Goal: Task Accomplishment & Management: Manage account settings

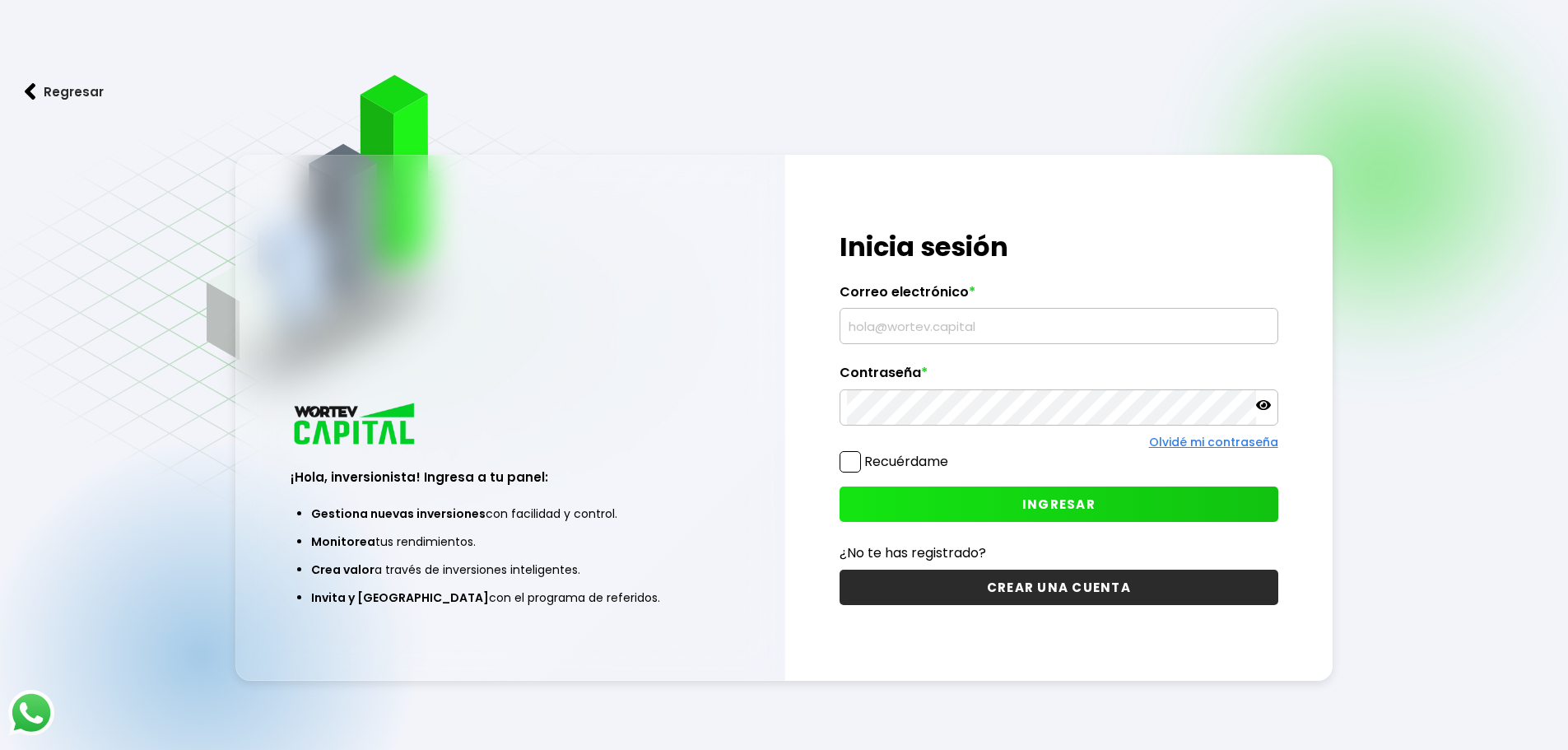
click at [950, 323] on input "text" at bounding box center [1059, 325] width 424 height 34
type input "[EMAIL_ADDRESS][DOMAIN_NAME]"
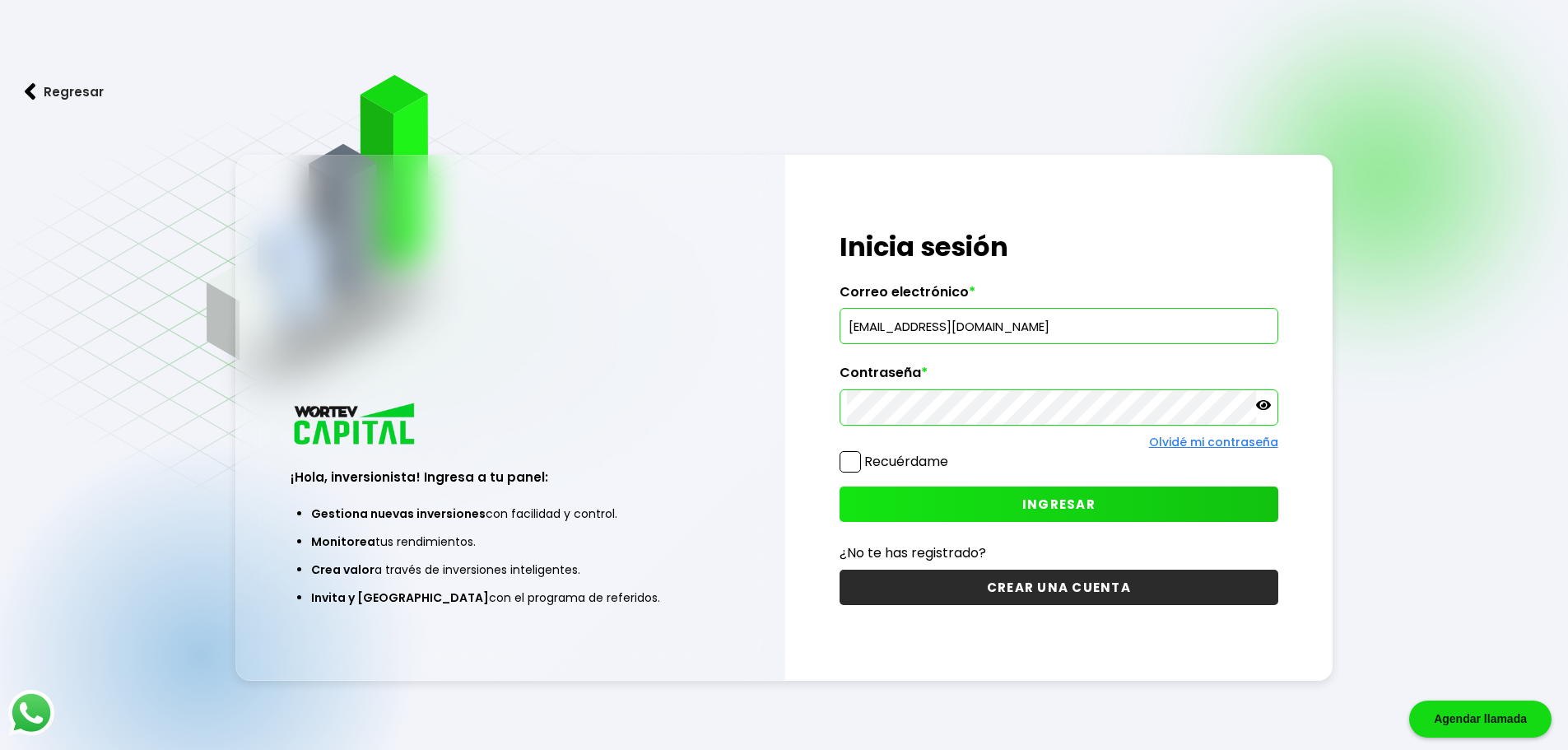
click at [907, 510] on button "INGRESAR" at bounding box center [1059, 504] width 439 height 35
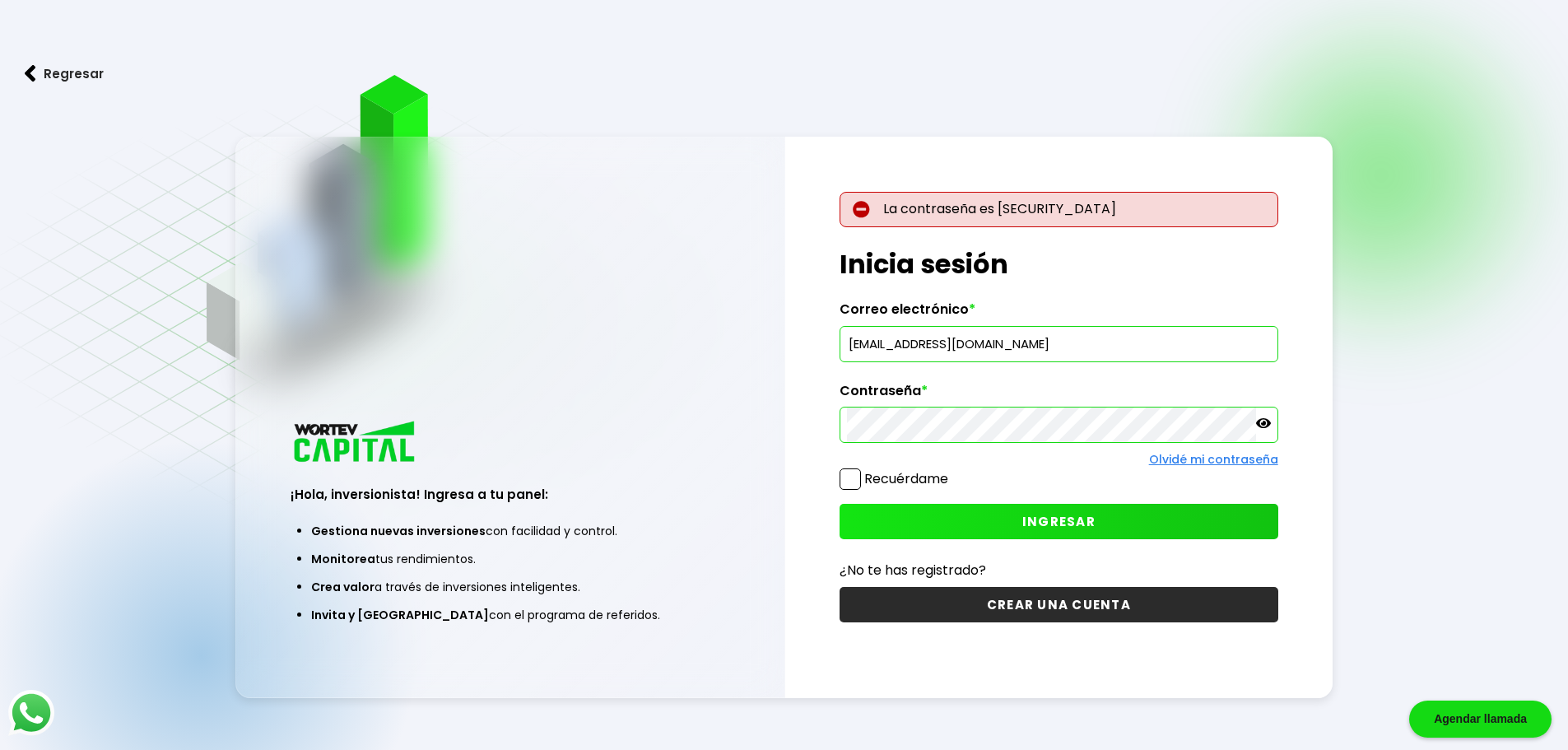
click at [1256, 424] on icon at bounding box center [1264, 423] width 15 height 15
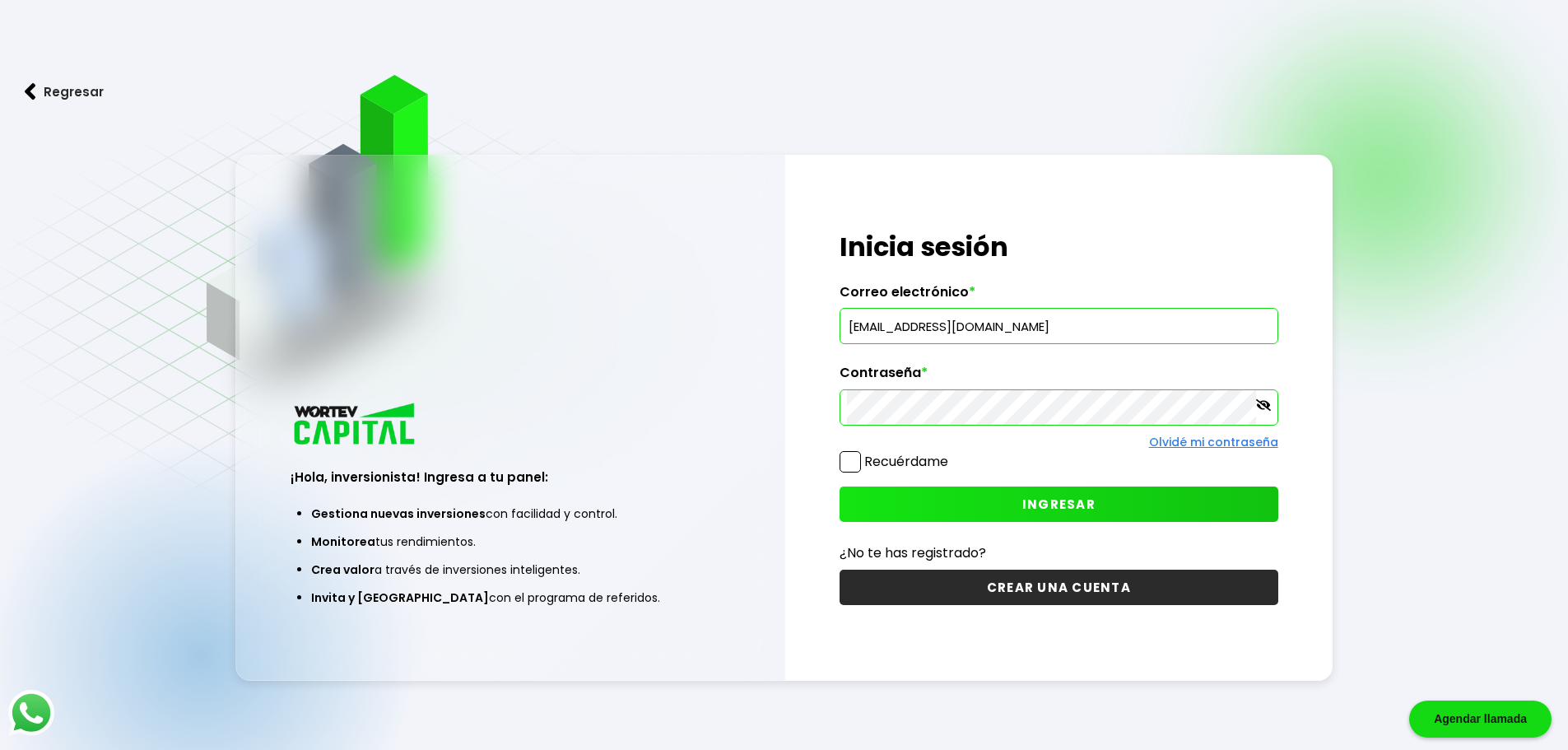
click at [906, 510] on button "INGRESAR" at bounding box center [1059, 504] width 439 height 35
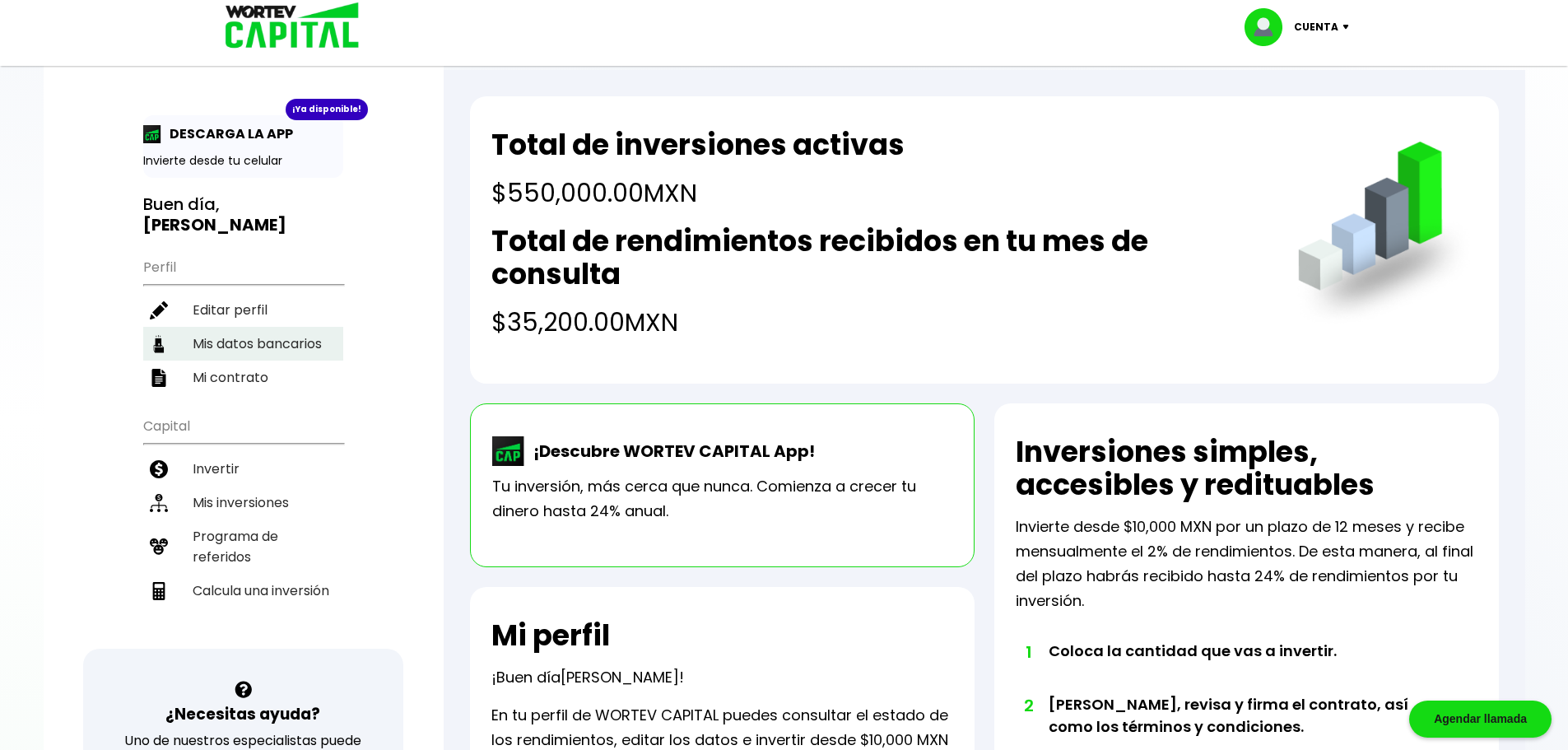
drag, startPoint x: 229, startPoint y: 312, endPoint x: 262, endPoint y: 335, distance: 40.2
click at [229, 312] on li "Editar perfil" at bounding box center [243, 310] width 200 height 34
select select "Mujer"
select select "Licenciatura"
select select "DF"
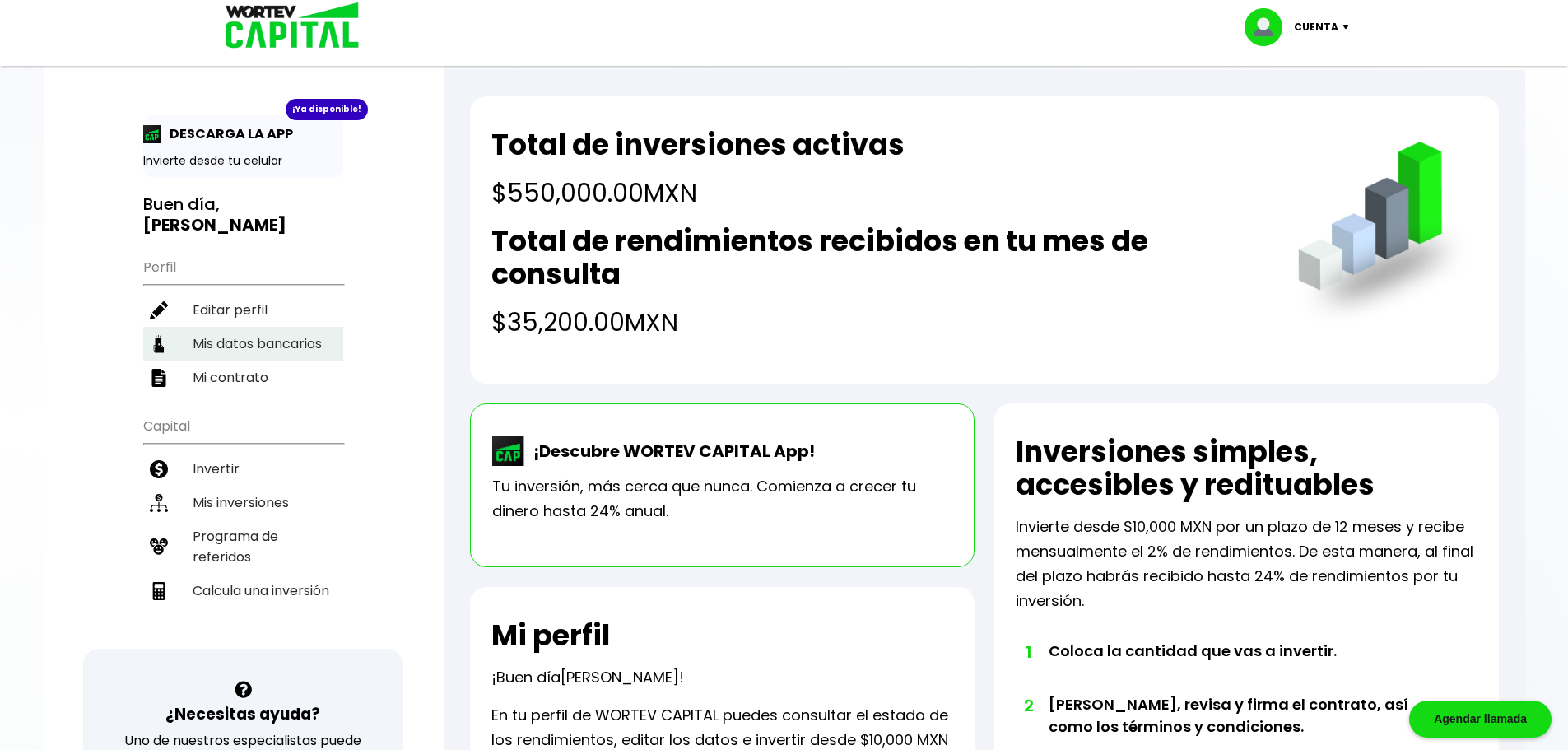
select select "Nu Bank"
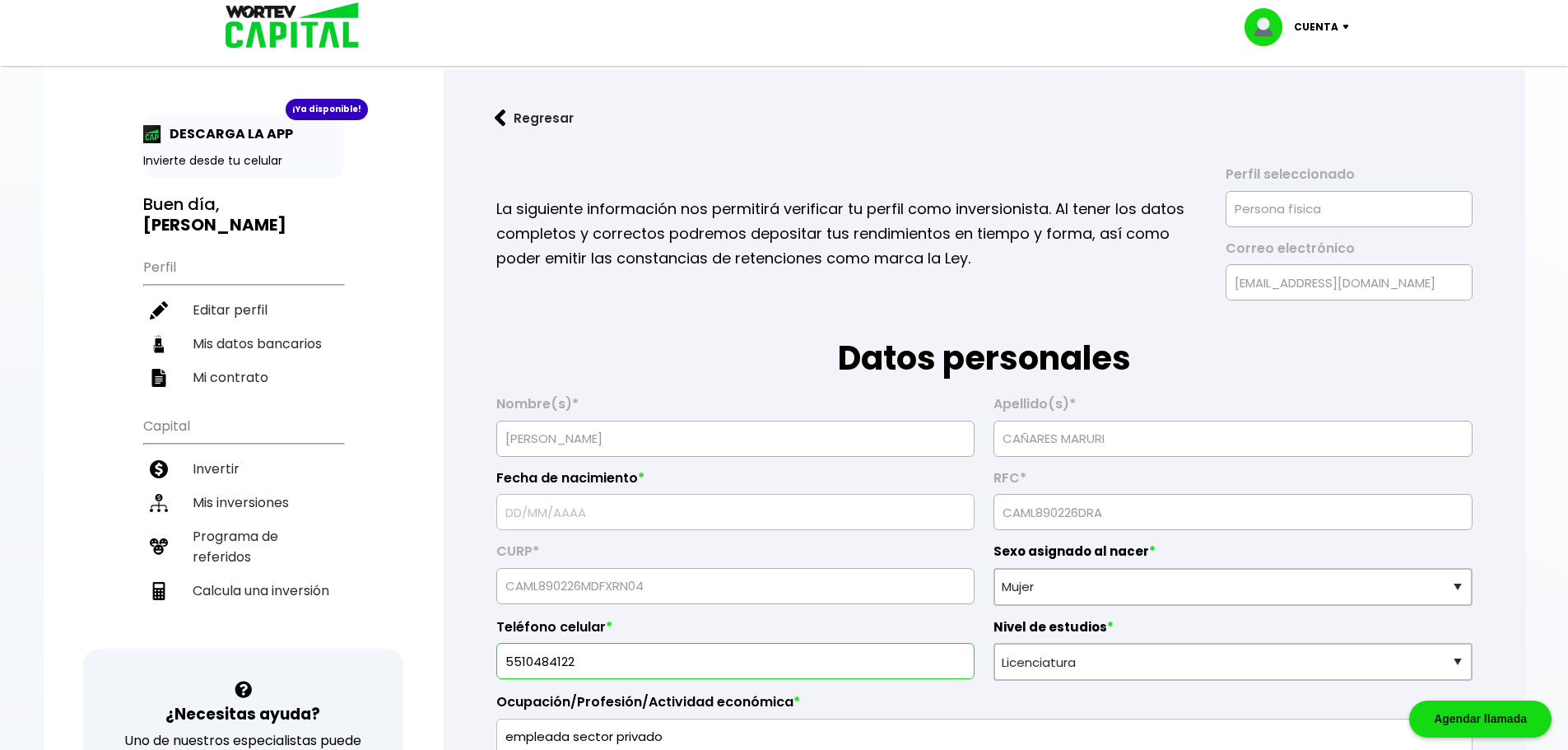
type input "[DATE]"
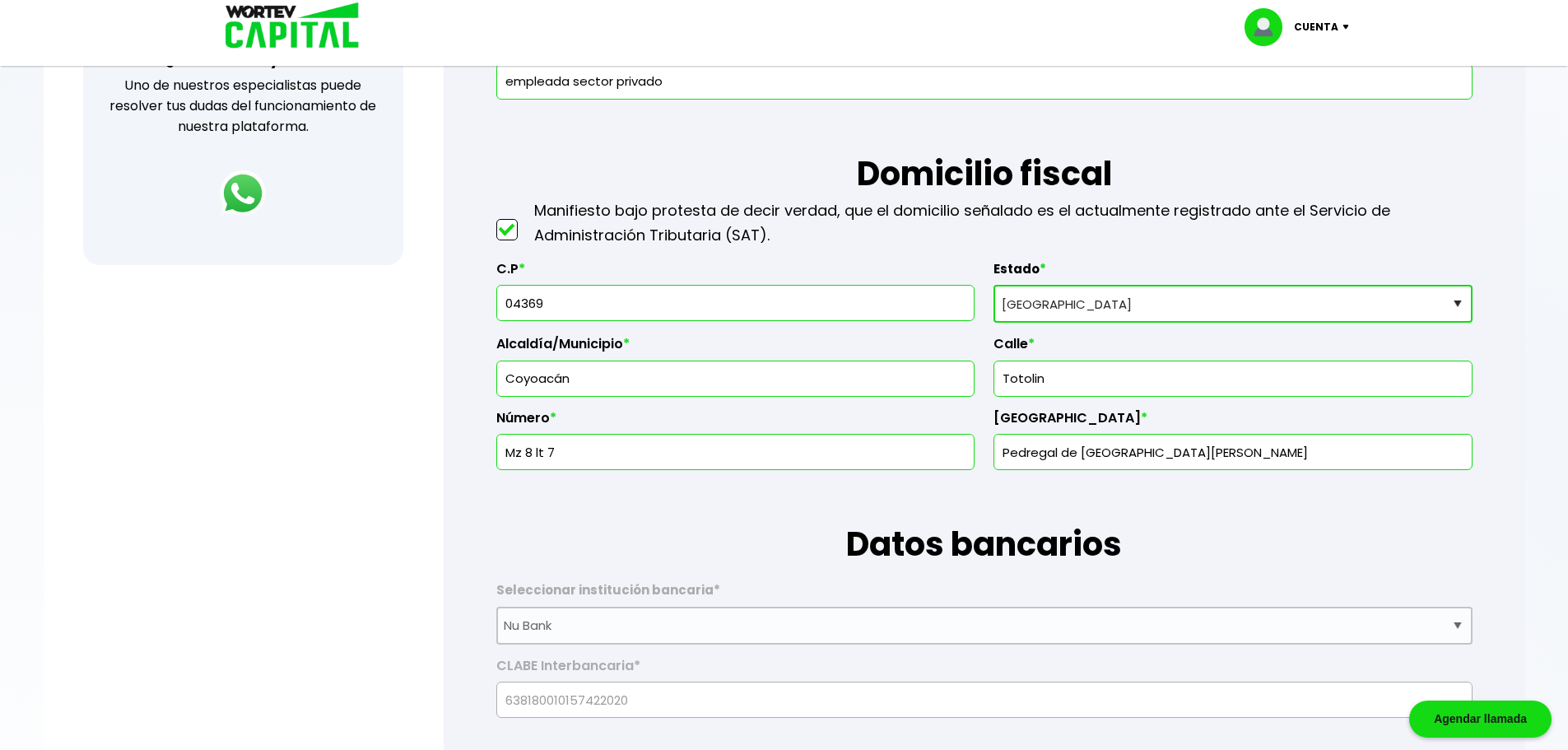
scroll to position [654, 0]
click at [600, 304] on input "04369" at bounding box center [735, 304] width 463 height 34
drag, startPoint x: 600, startPoint y: 304, endPoint x: 480, endPoint y: 304, distance: 120.0
type input "09200"
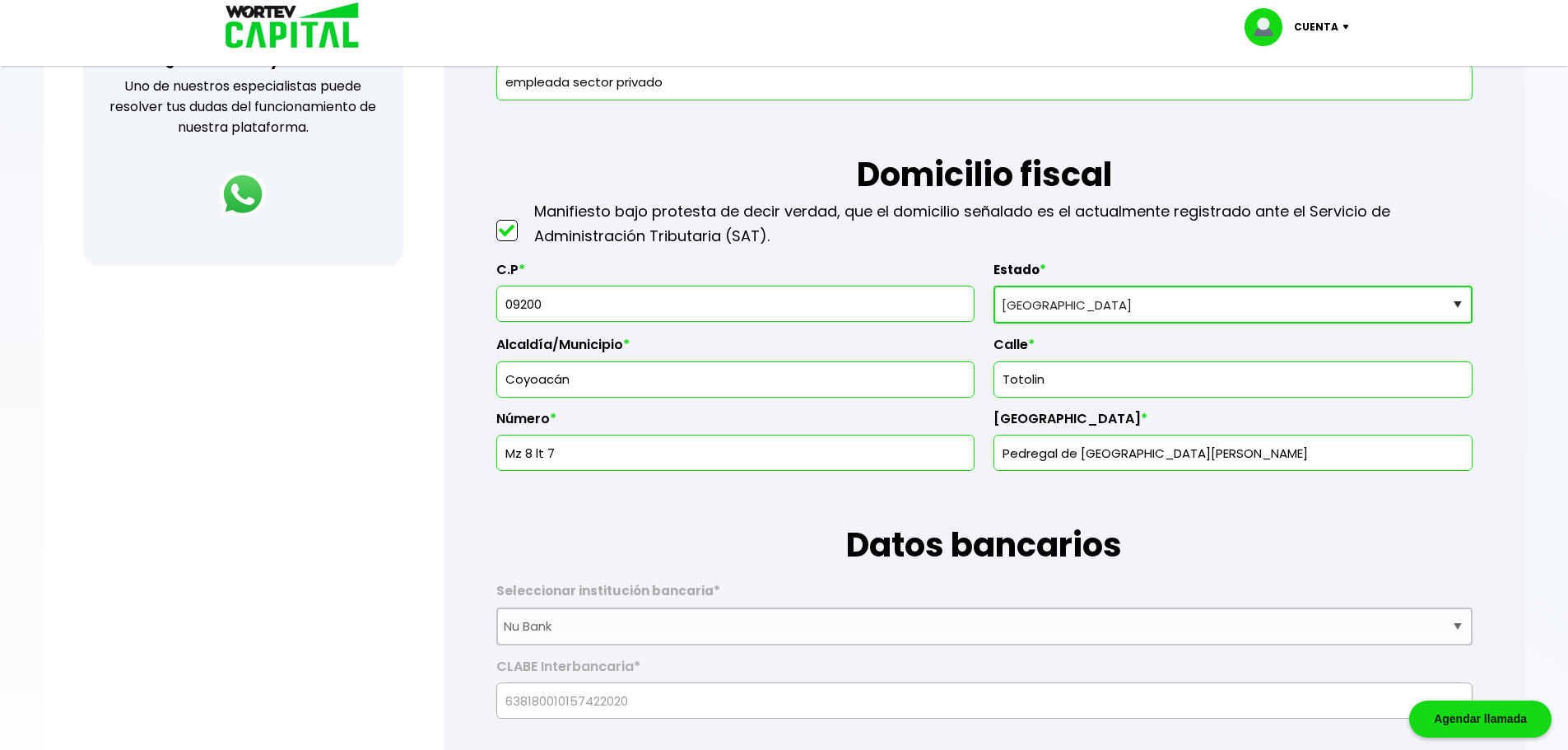
type input "Iztapalapa"
type input "Unidad [PERSON_NAME] [PERSON_NAME]"
type input "09200"
click at [1100, 321] on select "Selecciona tu estado [GEOGRAPHIC_DATA] [GEOGRAPHIC_DATA][US_STATE] [GEOGRAPHIC_…" at bounding box center [1233, 304] width 478 height 38
click at [994, 286] on select "Selecciona tu estado [GEOGRAPHIC_DATA] [GEOGRAPHIC_DATA][US_STATE] [GEOGRAPHIC_…" at bounding box center [1233, 304] width 478 height 38
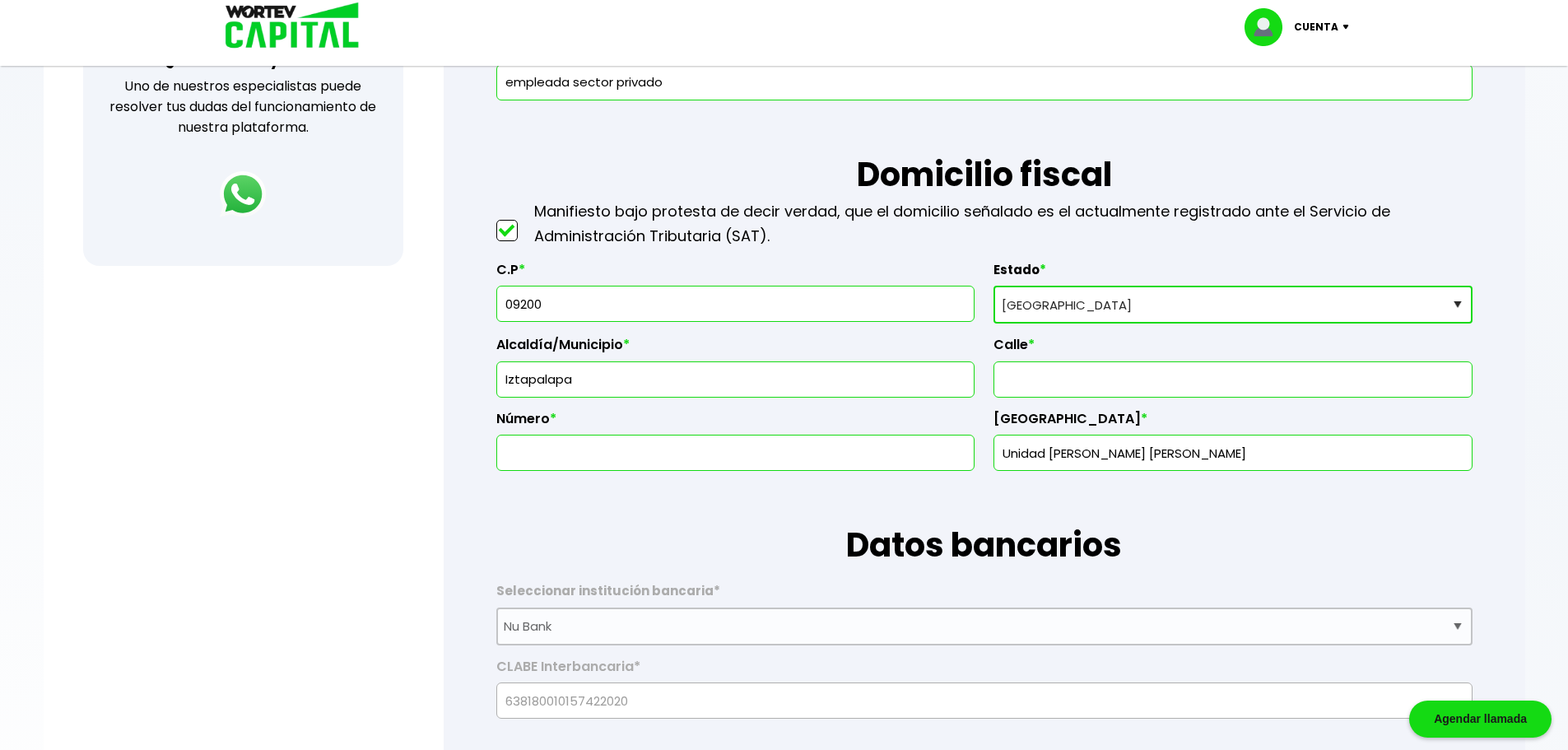
click at [1046, 380] on input "text" at bounding box center [1232, 379] width 463 height 34
type input "Cda. [PERSON_NAME]"
click at [741, 467] on input "text" at bounding box center [735, 452] width 463 height 34
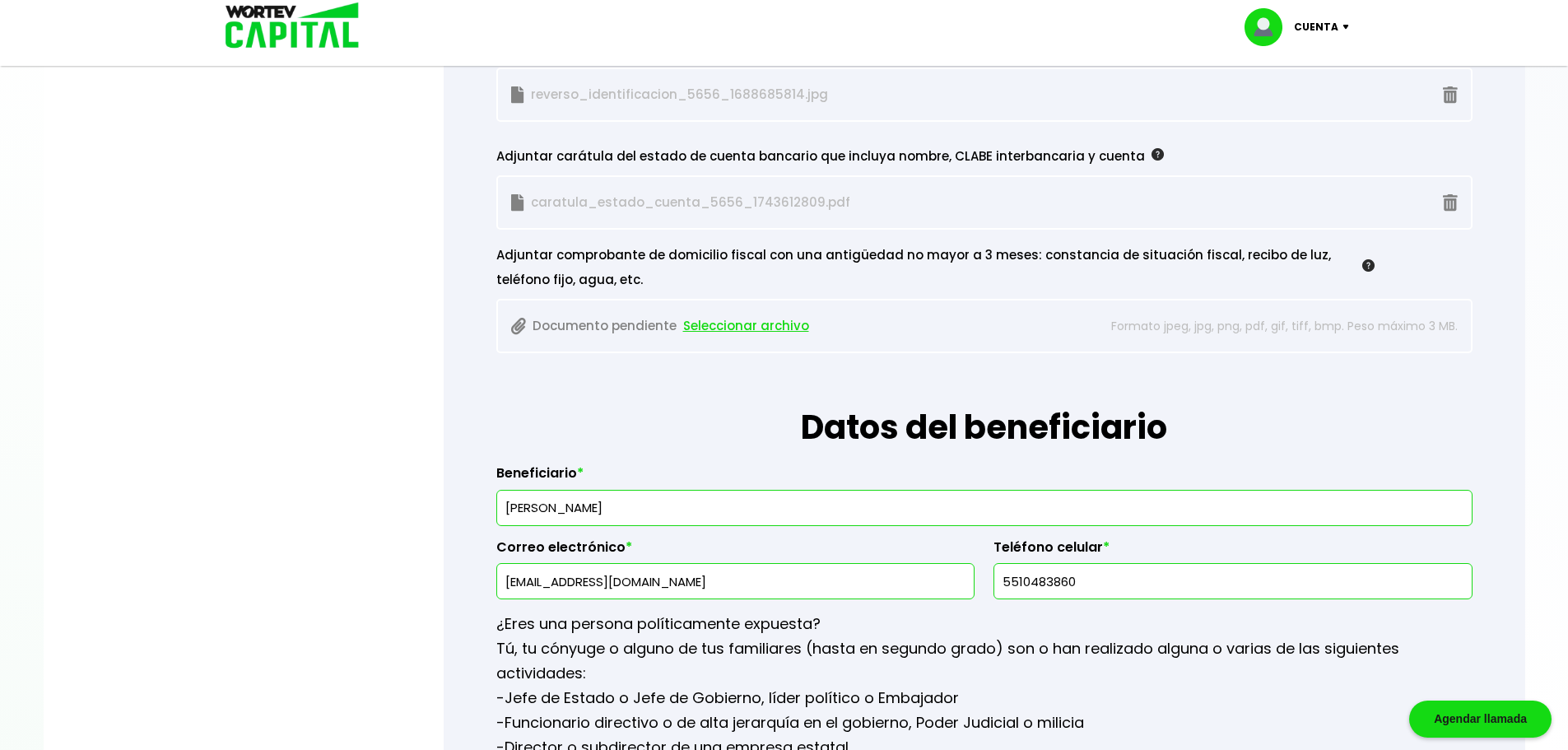
scroll to position [1619, 0]
type input "26"
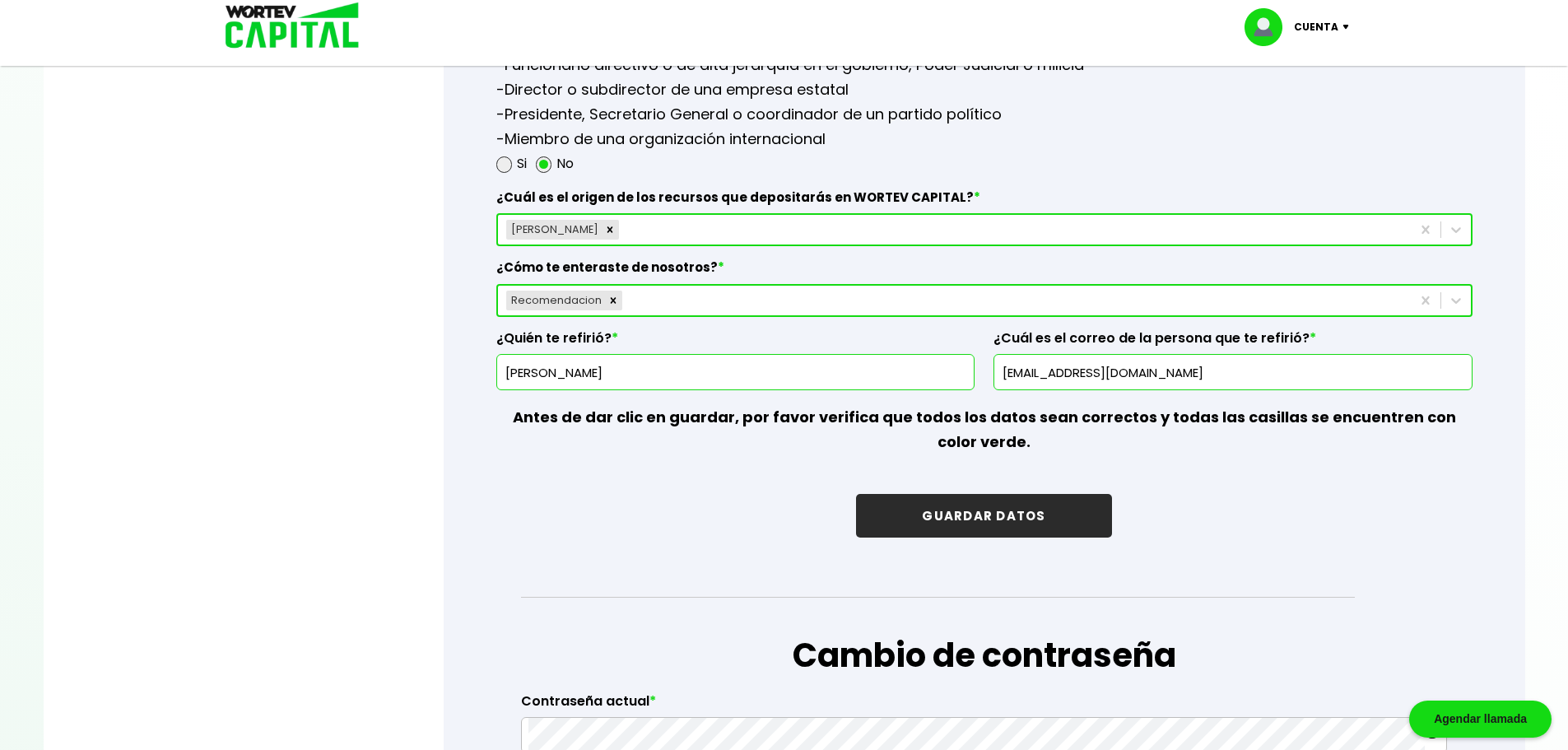
scroll to position [2276, 0]
click at [958, 505] on button "GUARDAR DATOS" at bounding box center [983, 516] width 255 height 44
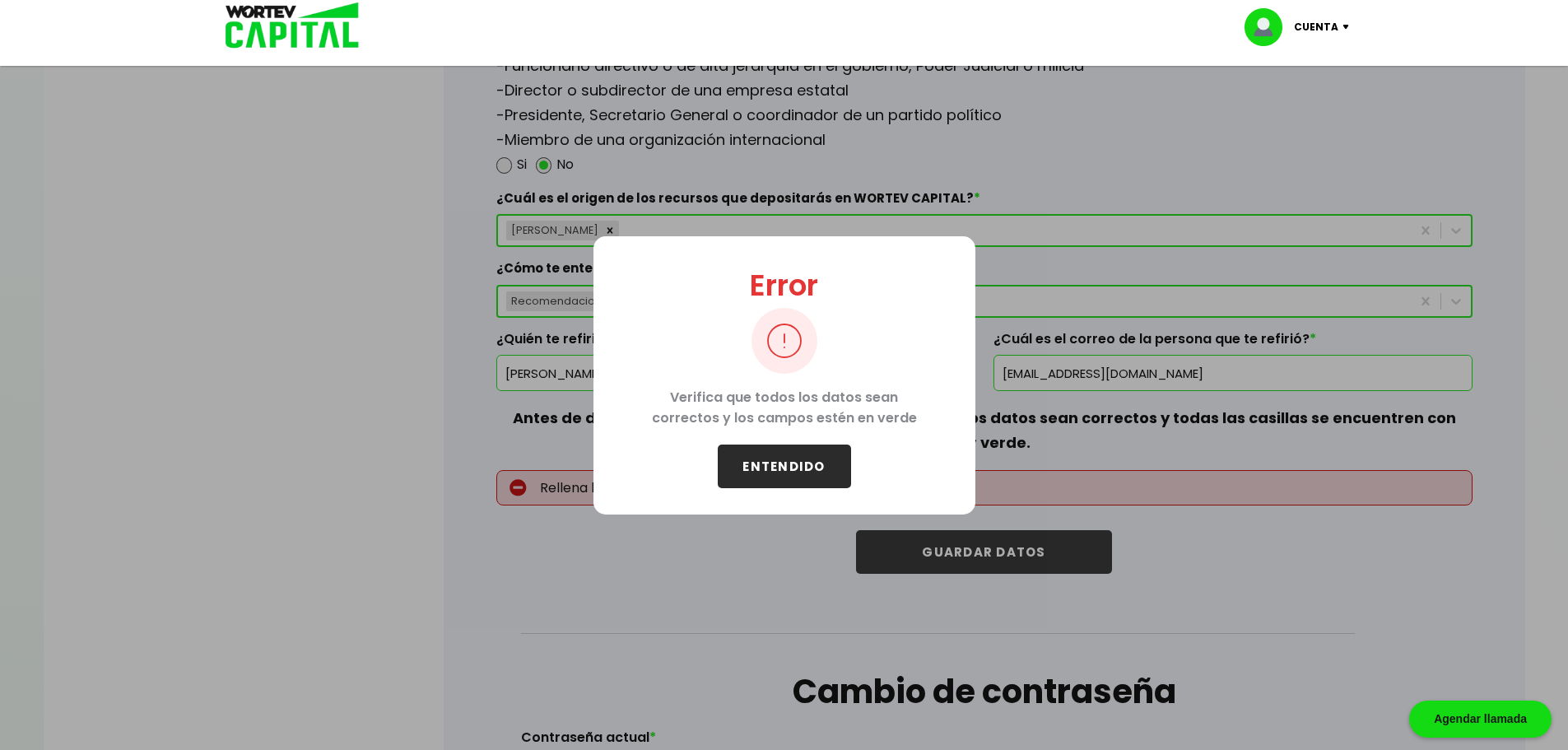
click at [831, 471] on button "ENTENDIDO" at bounding box center [784, 467] width 134 height 44
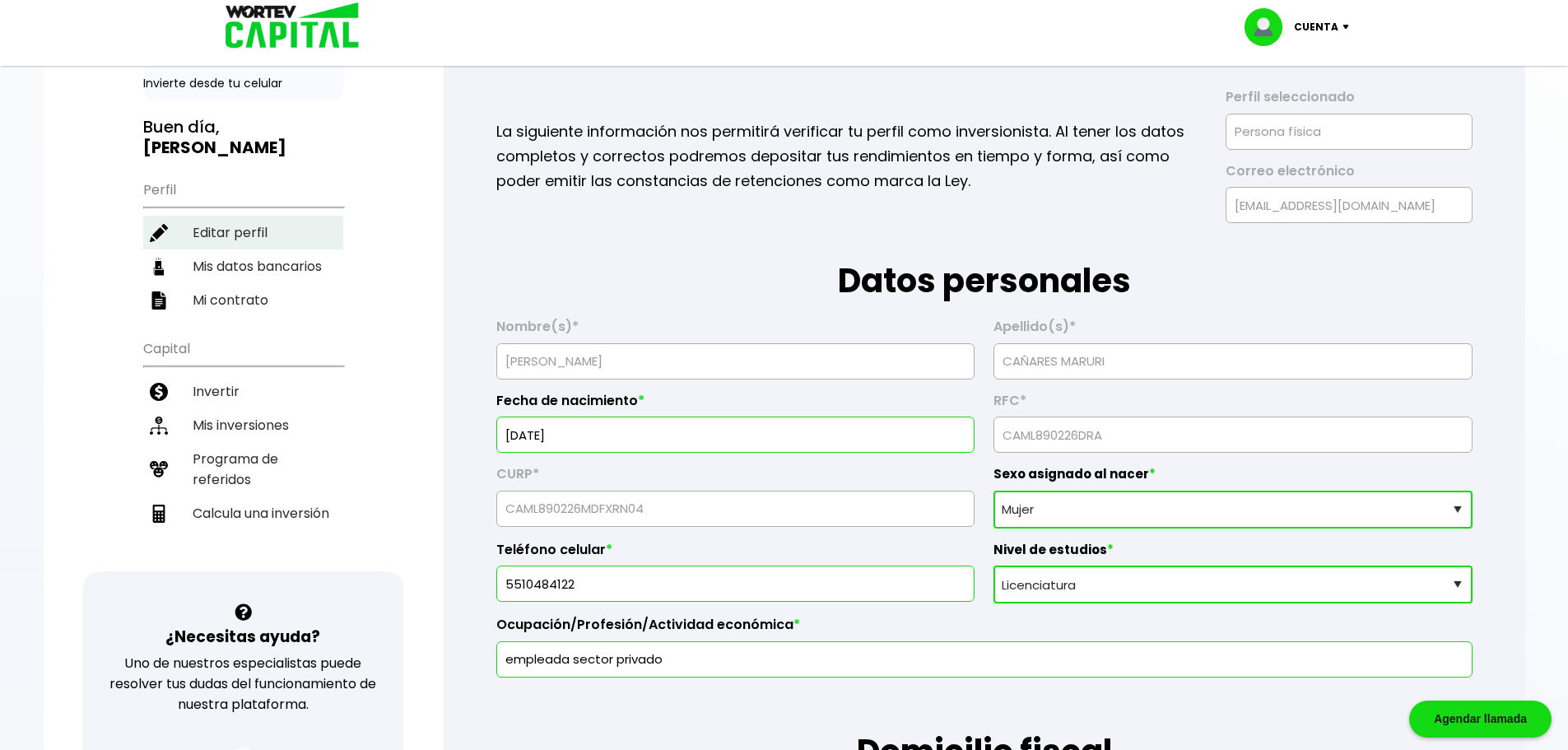
scroll to position [0, 0]
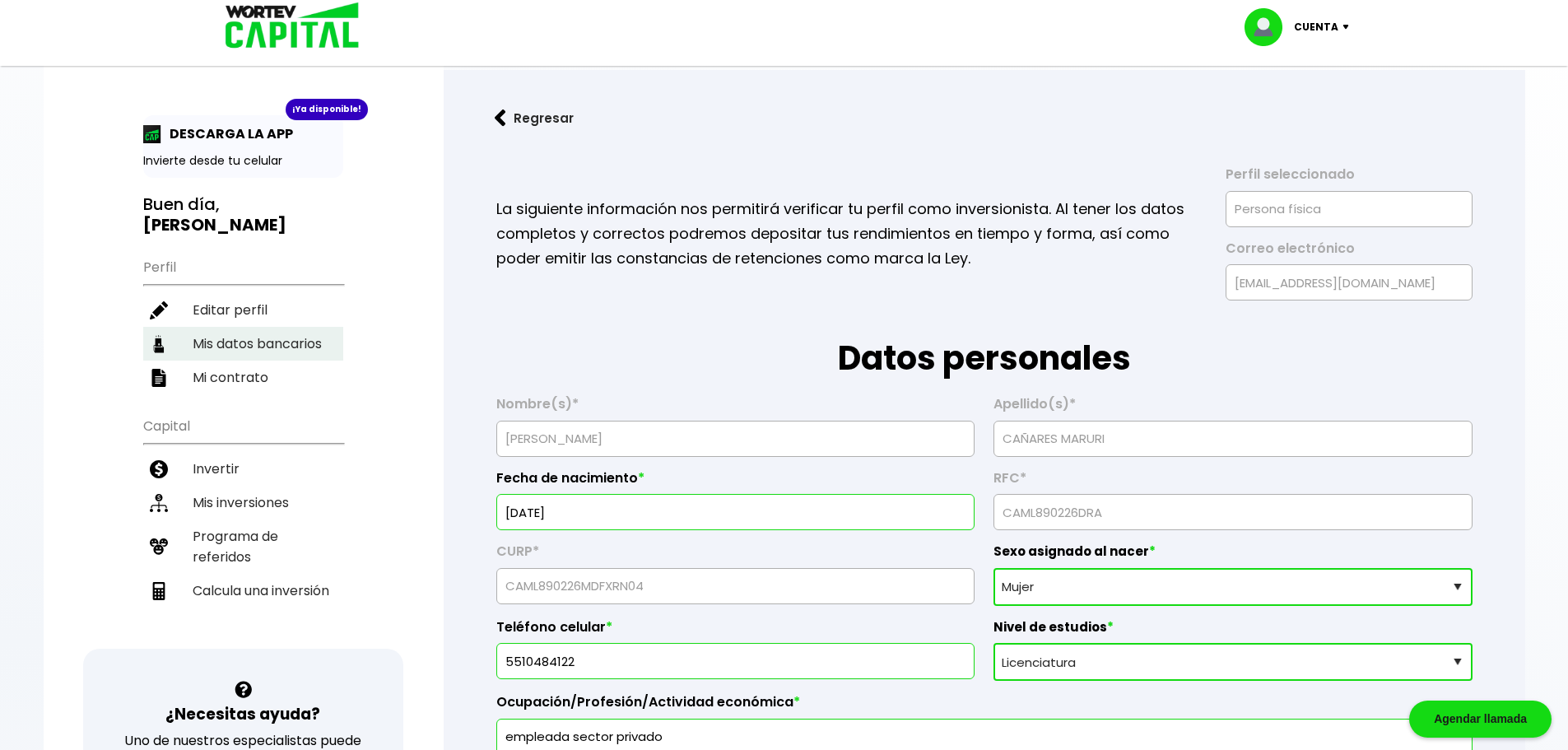
click at [232, 357] on li "Mis datos bancarios" at bounding box center [243, 344] width 200 height 34
select select "Nu Bank"
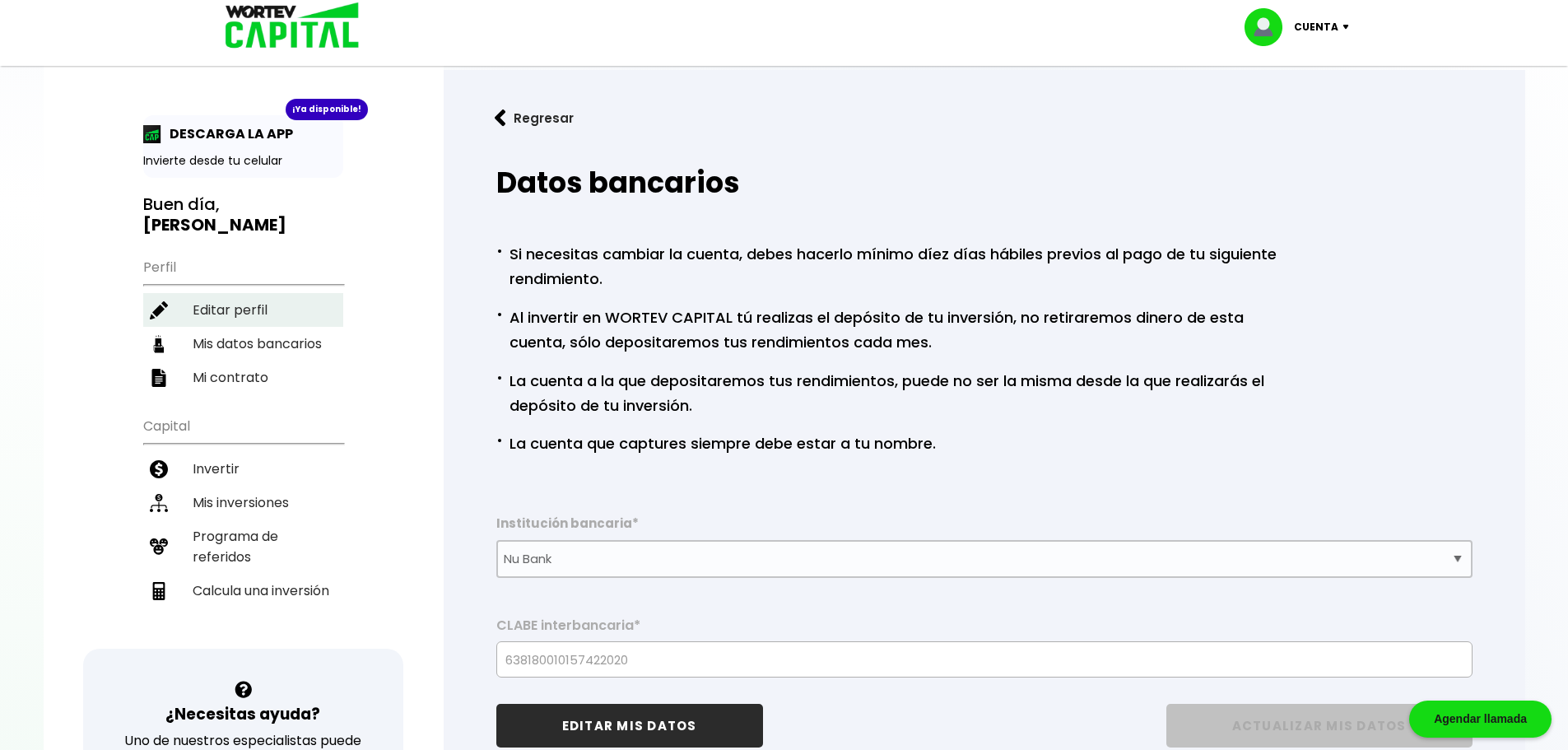
click at [249, 307] on li "Editar perfil" at bounding box center [243, 310] width 200 height 34
select select "Mujer"
select select "Licenciatura"
select select "DF"
select select "Nu Bank"
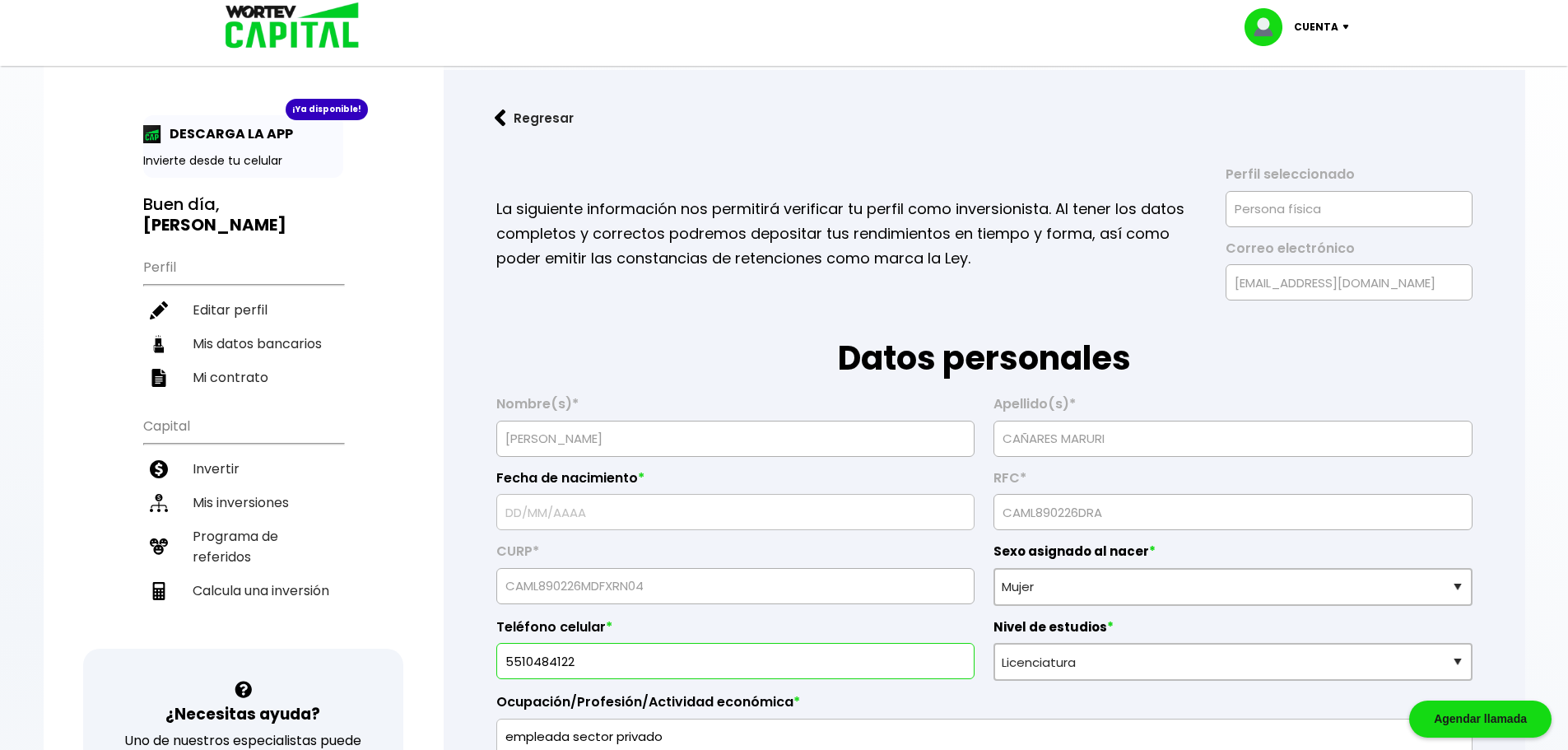
type input "[DATE]"
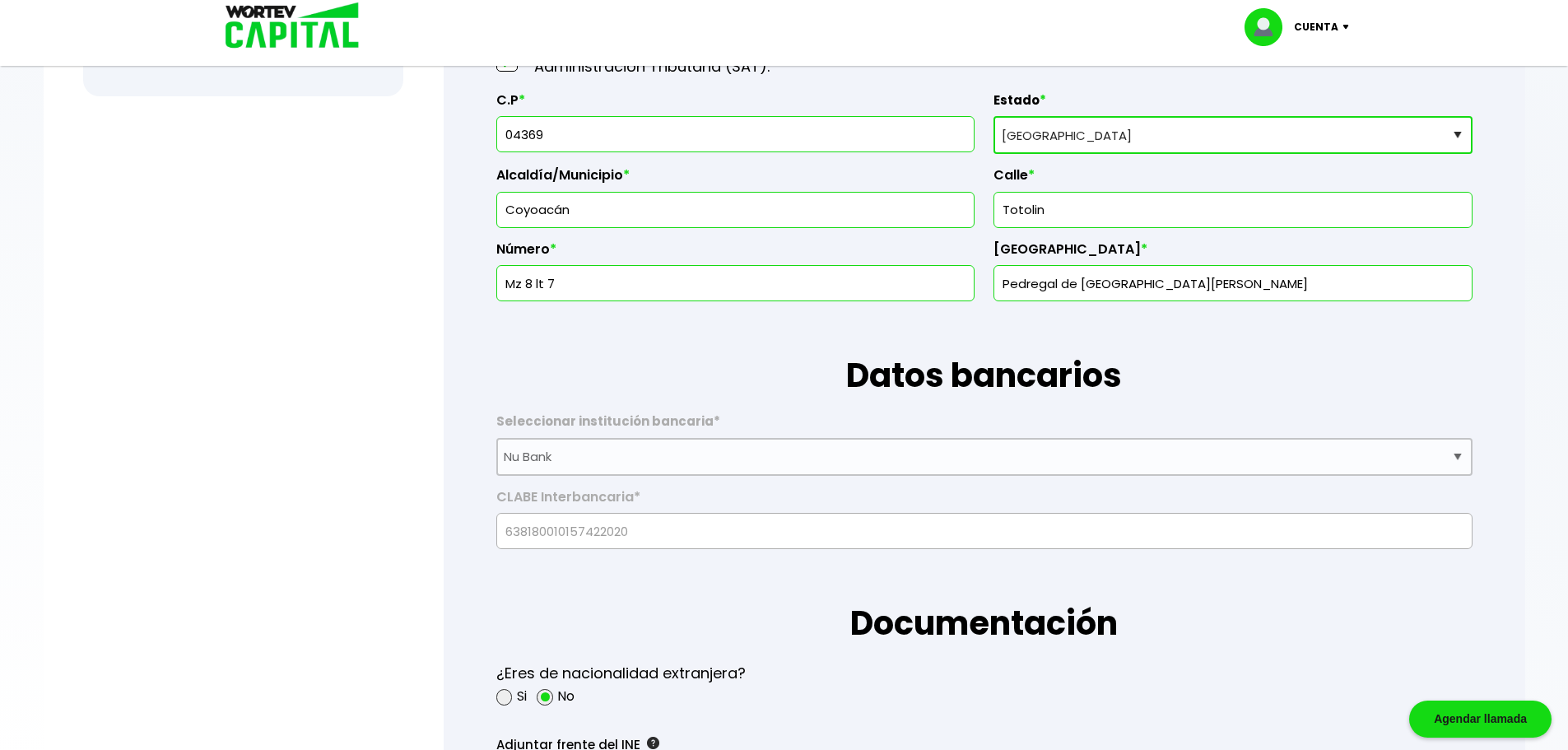
scroll to position [823, 0]
click at [1119, 137] on select "Selecciona tu estado [GEOGRAPHIC_DATA] [GEOGRAPHIC_DATA][US_STATE] [GEOGRAPHIC_…" at bounding box center [1233, 135] width 478 height 38
click at [658, 283] on input "Mz 8 lt 7" at bounding box center [735, 283] width 463 height 34
drag, startPoint x: 679, startPoint y: 296, endPoint x: 478, endPoint y: 274, distance: 202.2
click at [478, 274] on form "La siguiente información nos permitirá verificar tu perfil como inversionista. …" at bounding box center [985, 667] width 1029 height 2701
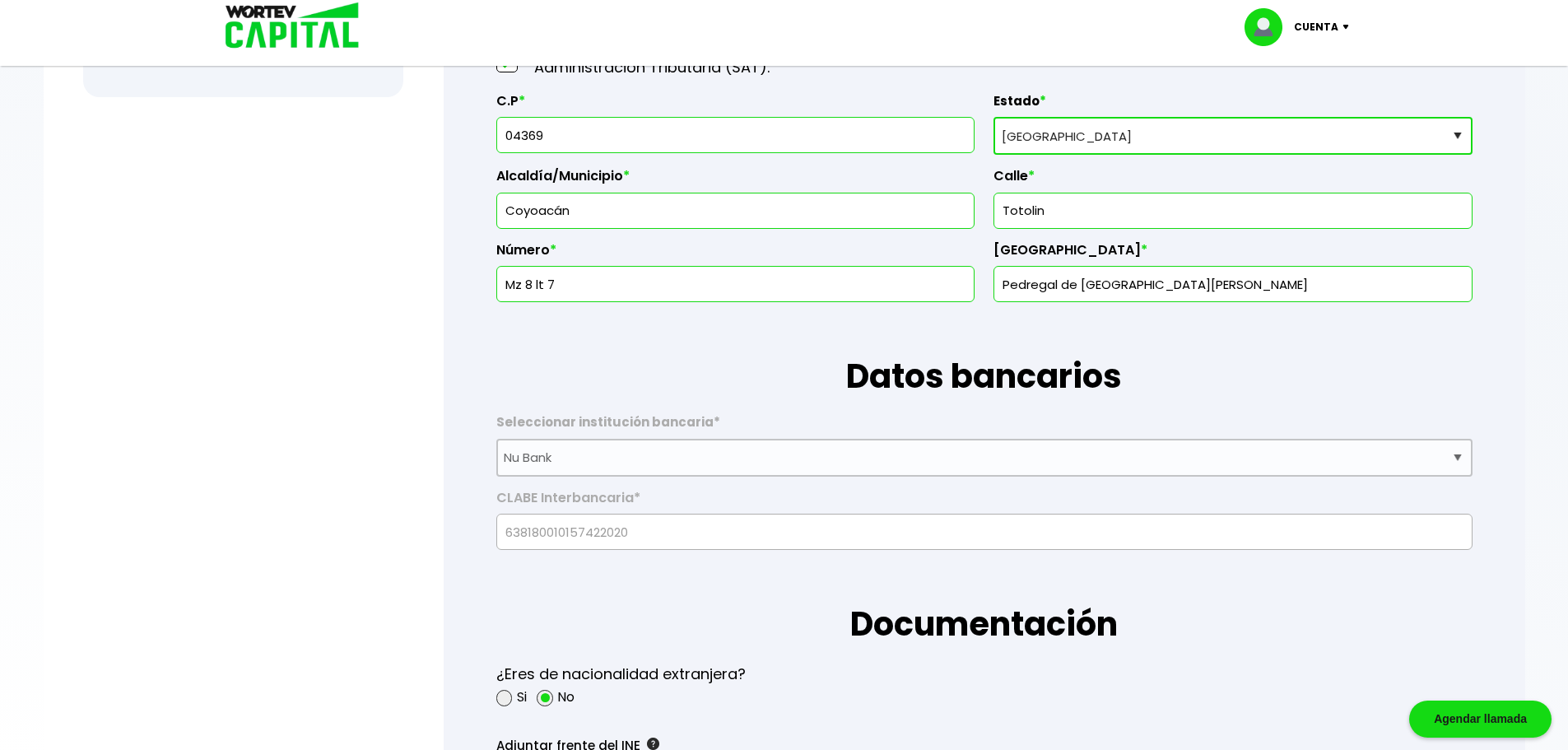
click at [589, 217] on input "Coyoacán" at bounding box center [735, 210] width 463 height 34
drag, startPoint x: 625, startPoint y: 220, endPoint x: 478, endPoint y: 211, distance: 147.3
click at [478, 211] on form "La siguiente información nos permitirá verificar tu perfil como inversionista. …" at bounding box center [985, 667] width 1029 height 2701
type input "San [PERSON_NAME]"
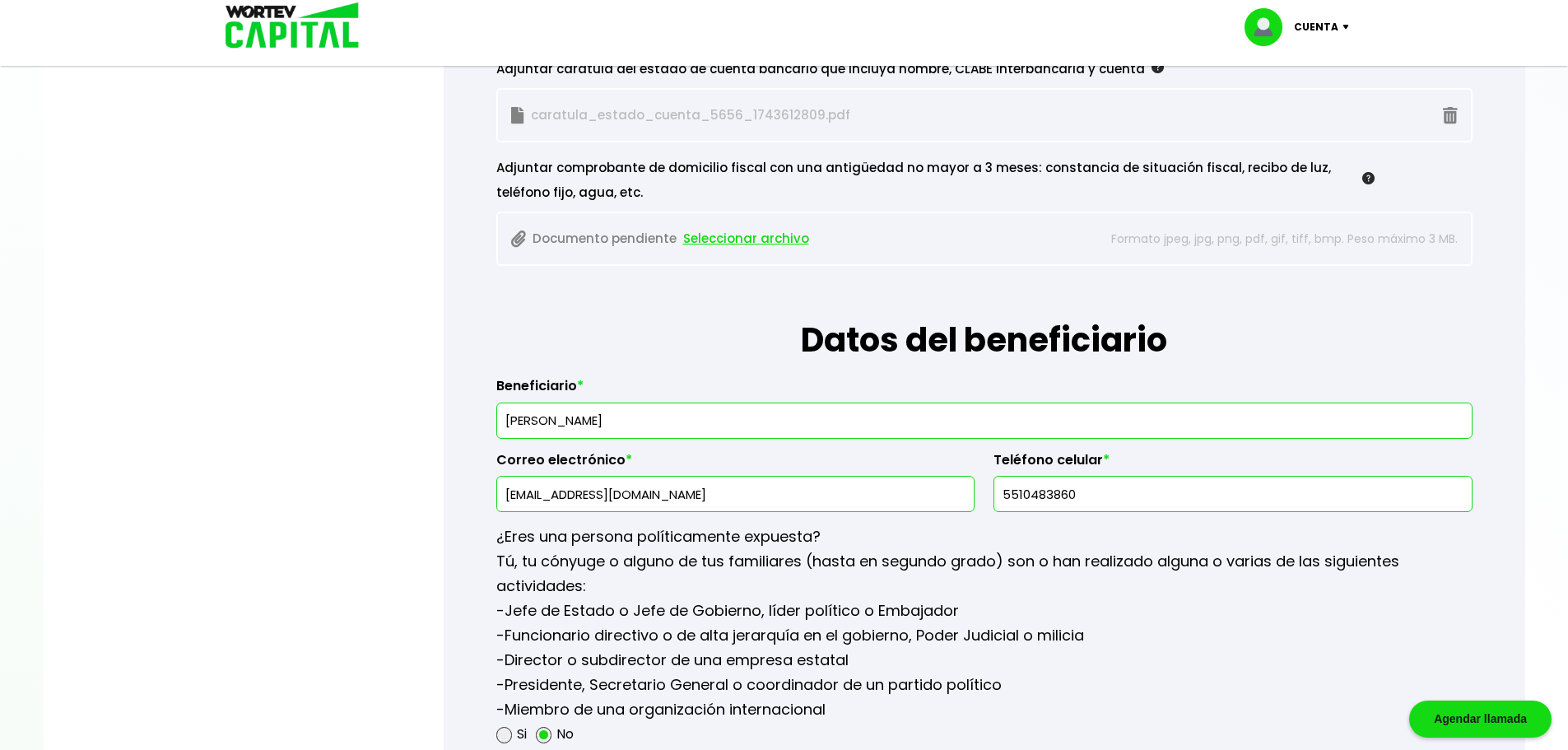
scroll to position [1707, 0]
click at [722, 235] on span "Seleccionar archivo" at bounding box center [747, 237] width 126 height 24
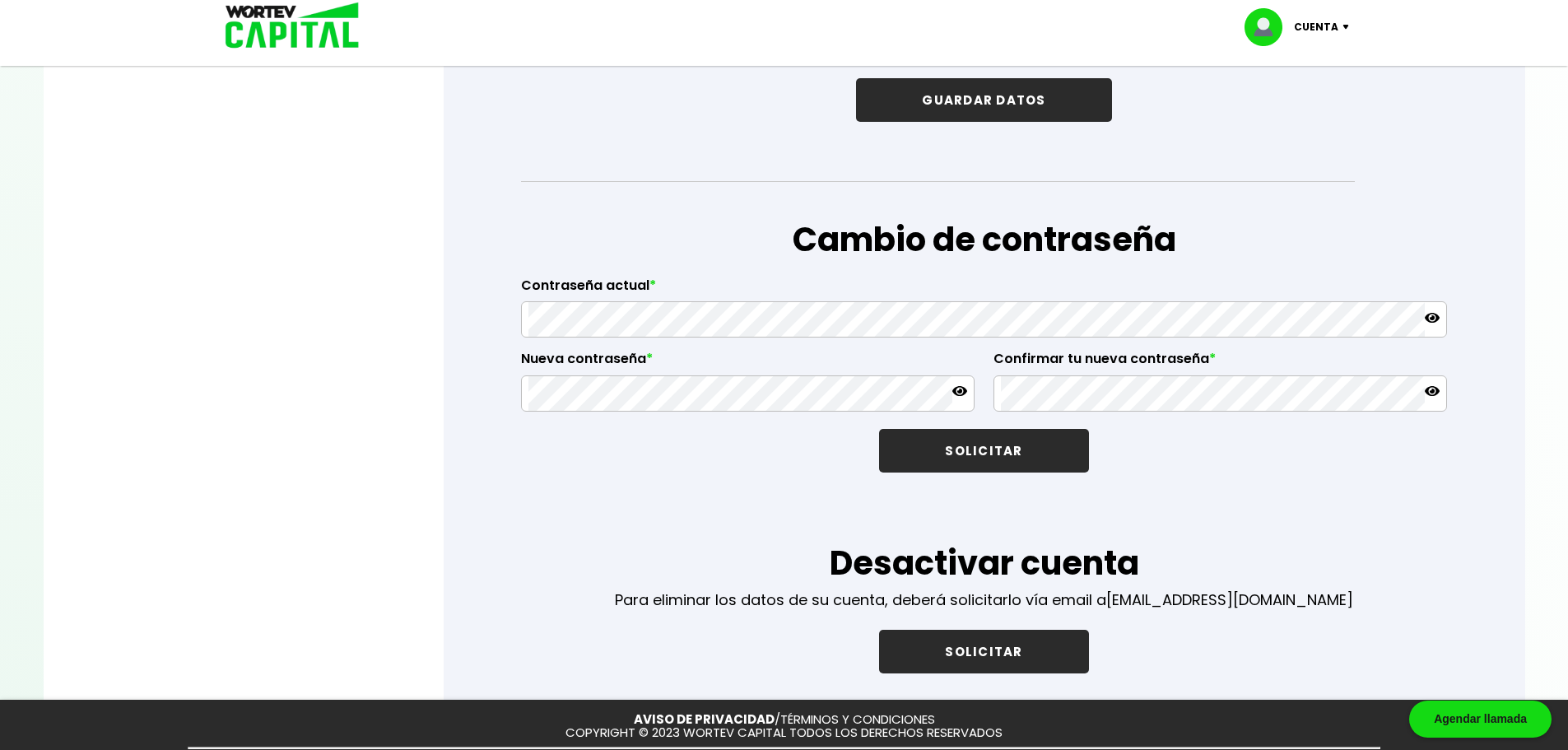
scroll to position [2695, 0]
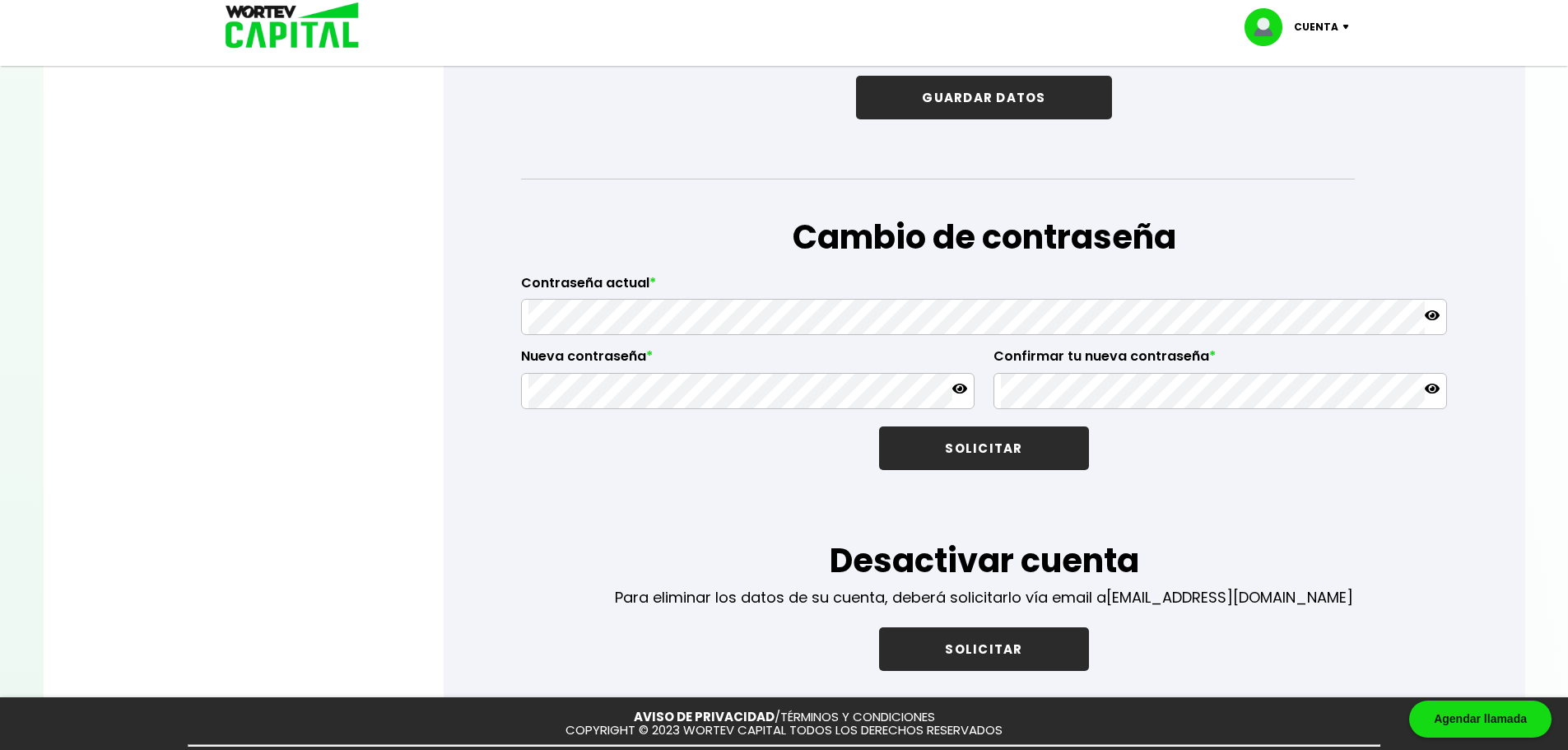
click at [996, 92] on button "GUARDAR DATOS" at bounding box center [983, 98] width 255 height 44
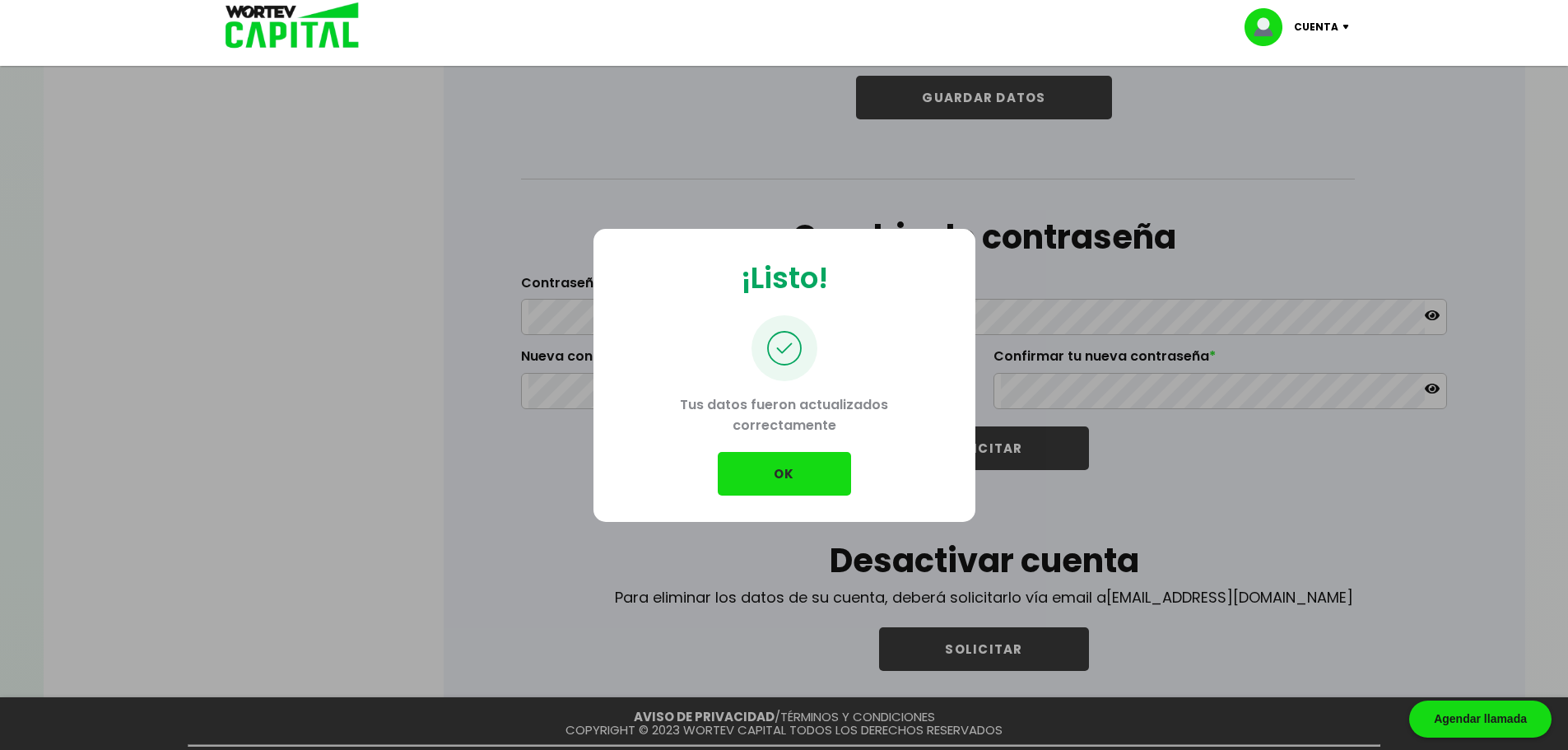
click at [808, 478] on button "OK" at bounding box center [784, 473] width 134 height 44
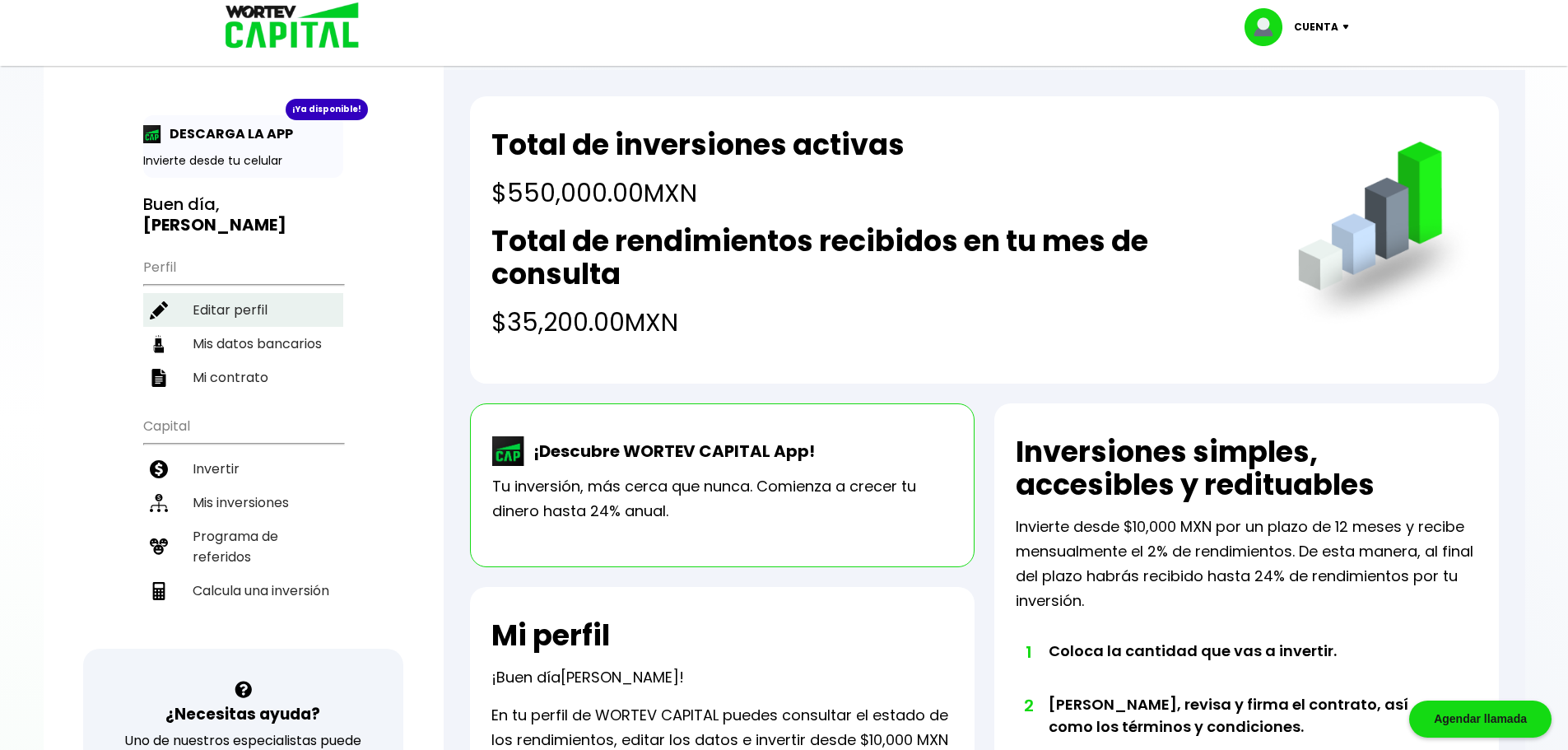
click at [239, 312] on li "Editar perfil" at bounding box center [243, 310] width 200 height 34
select select "Mujer"
select select "Licenciatura"
select select "DF"
select select "Nu Bank"
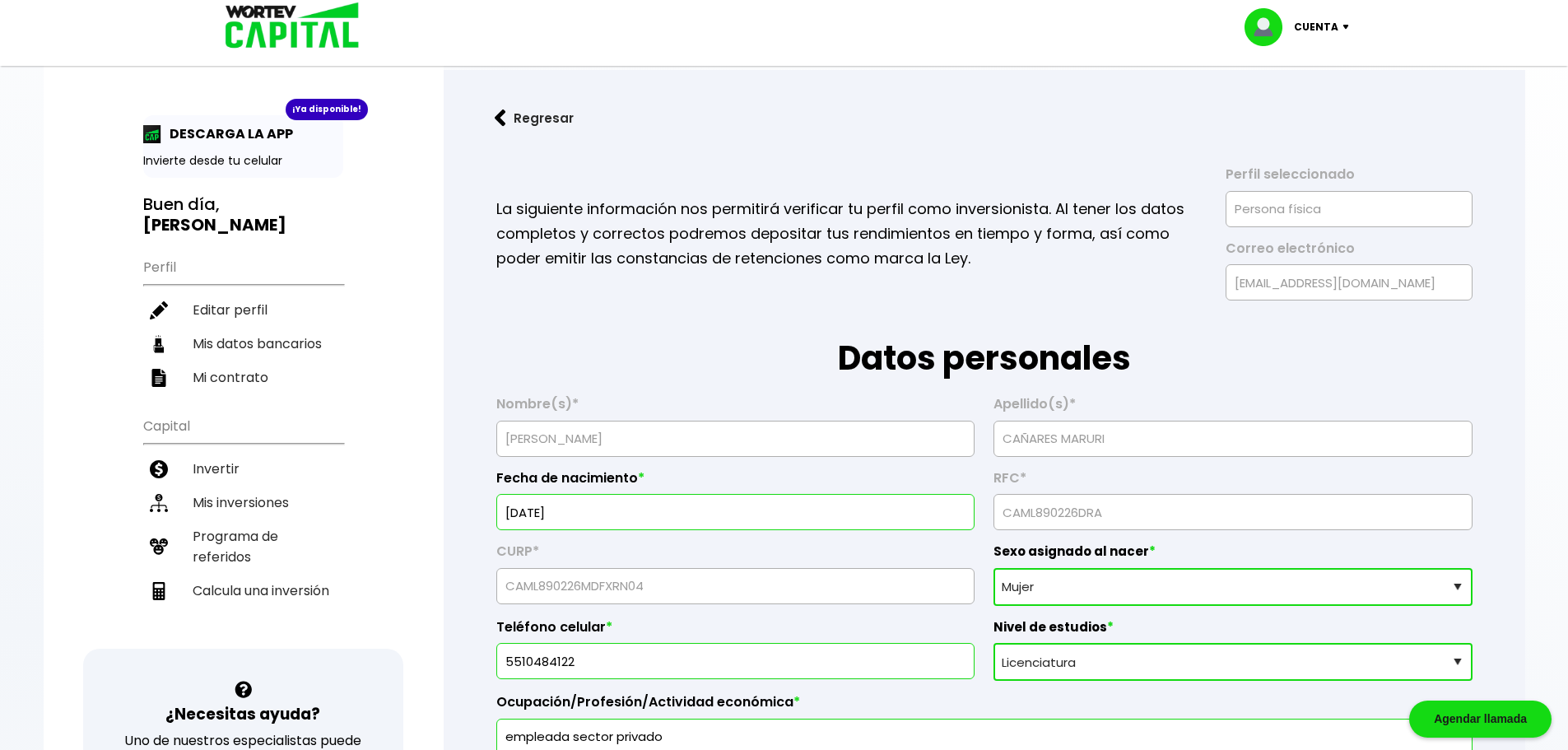
type input "[DATE]"
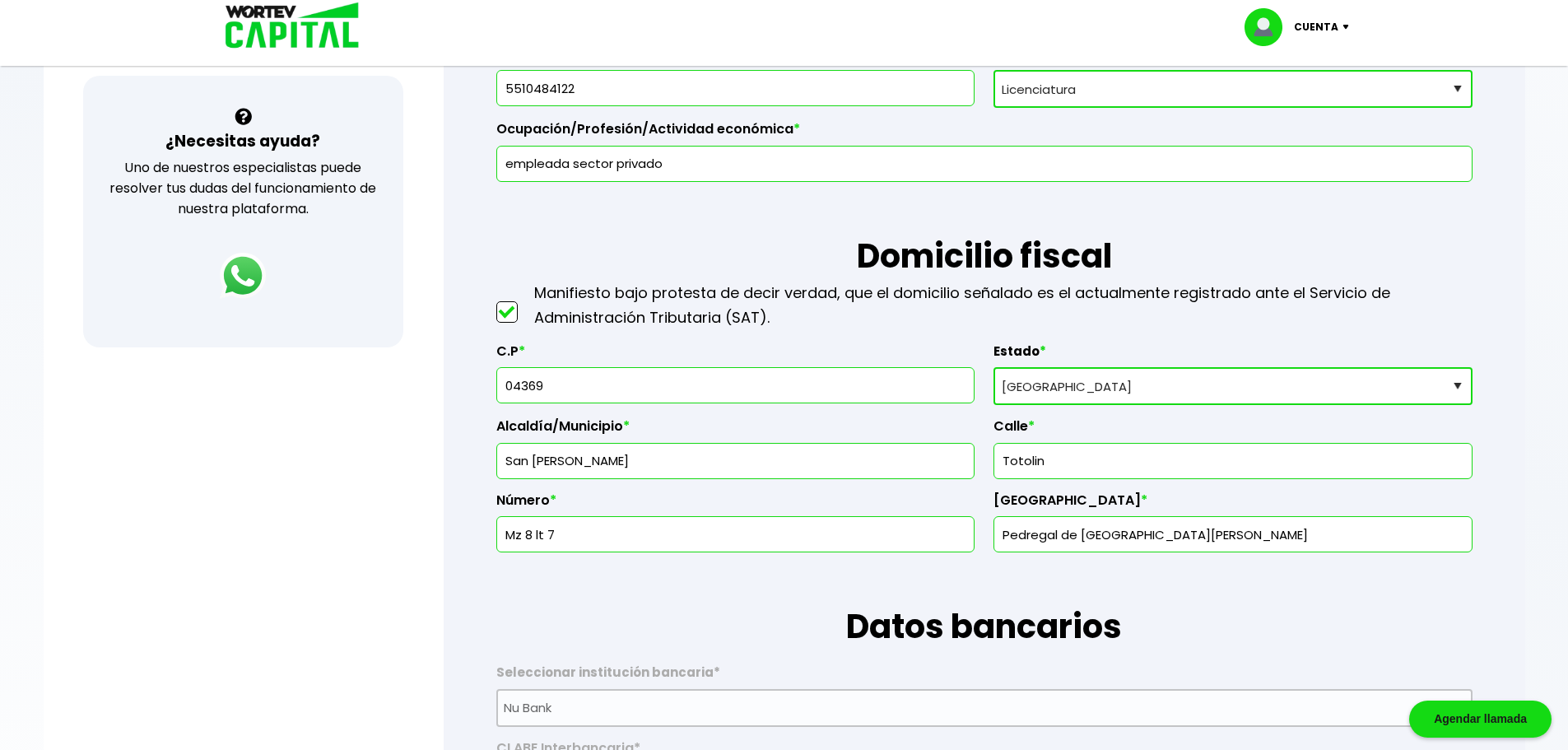
scroll to position [575, 0]
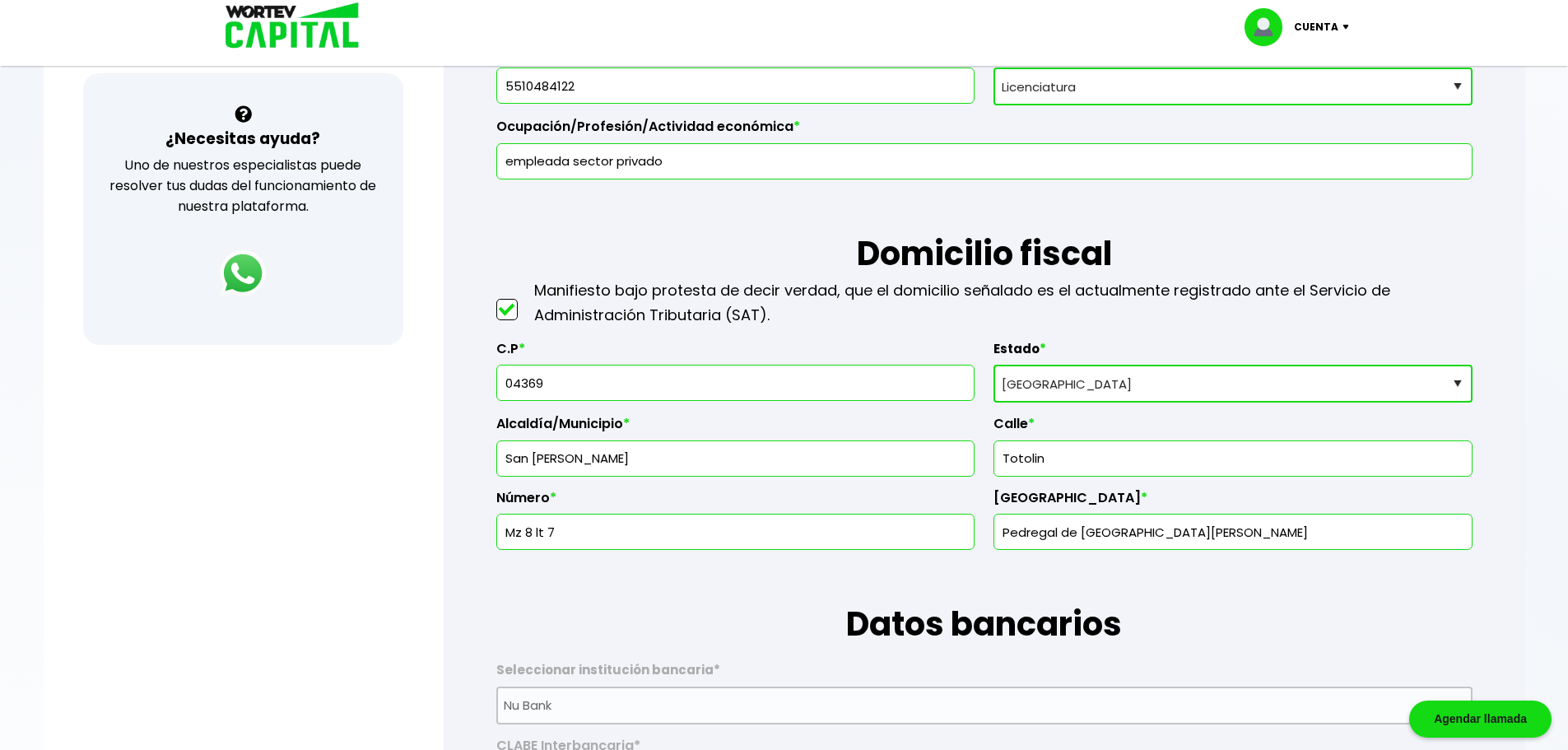
drag, startPoint x: 594, startPoint y: 463, endPoint x: 420, endPoint y: 456, distance: 174.1
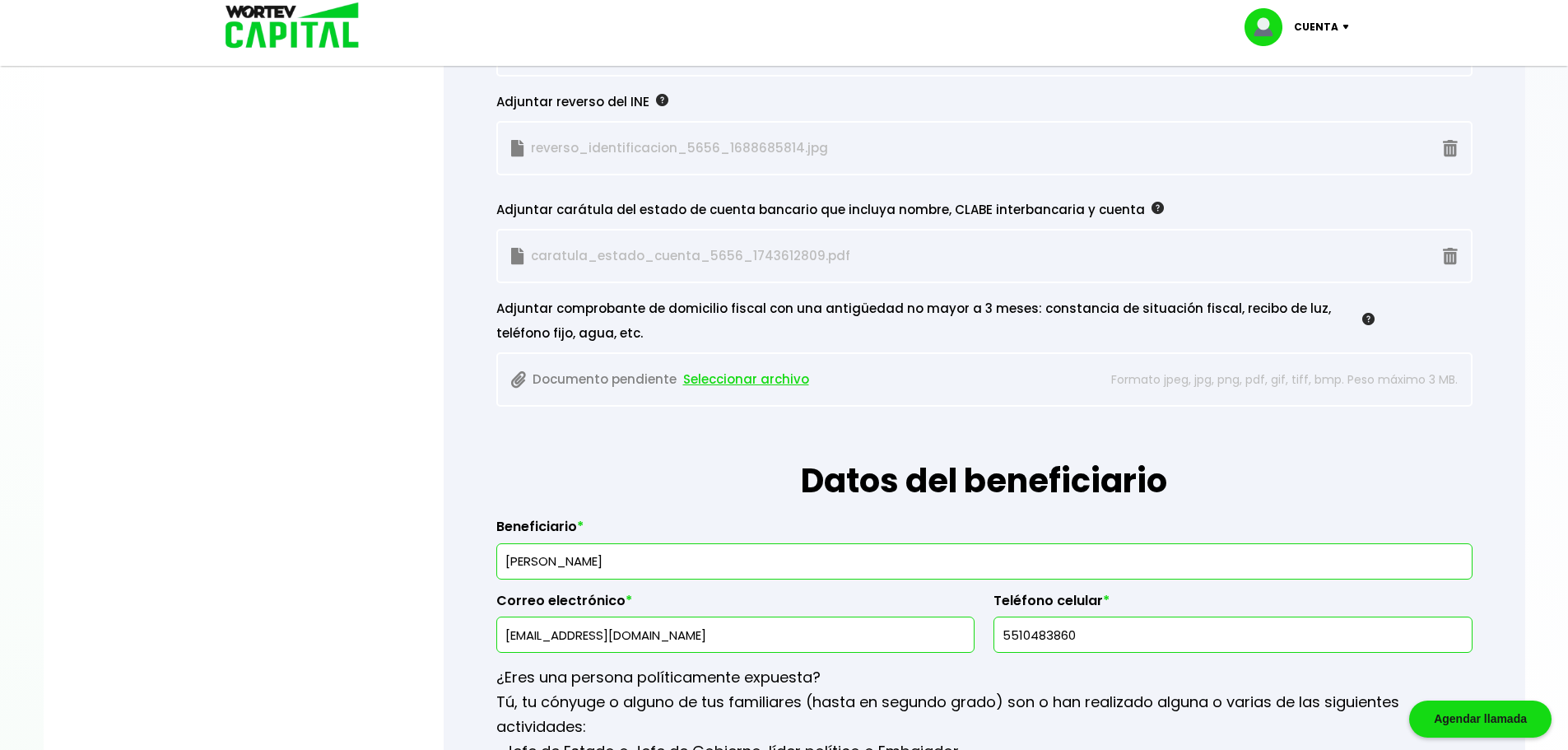
scroll to position [1564, 0]
type input "Coyoacán"
click at [751, 381] on span "Seleccionar archivo" at bounding box center [747, 381] width 126 height 24
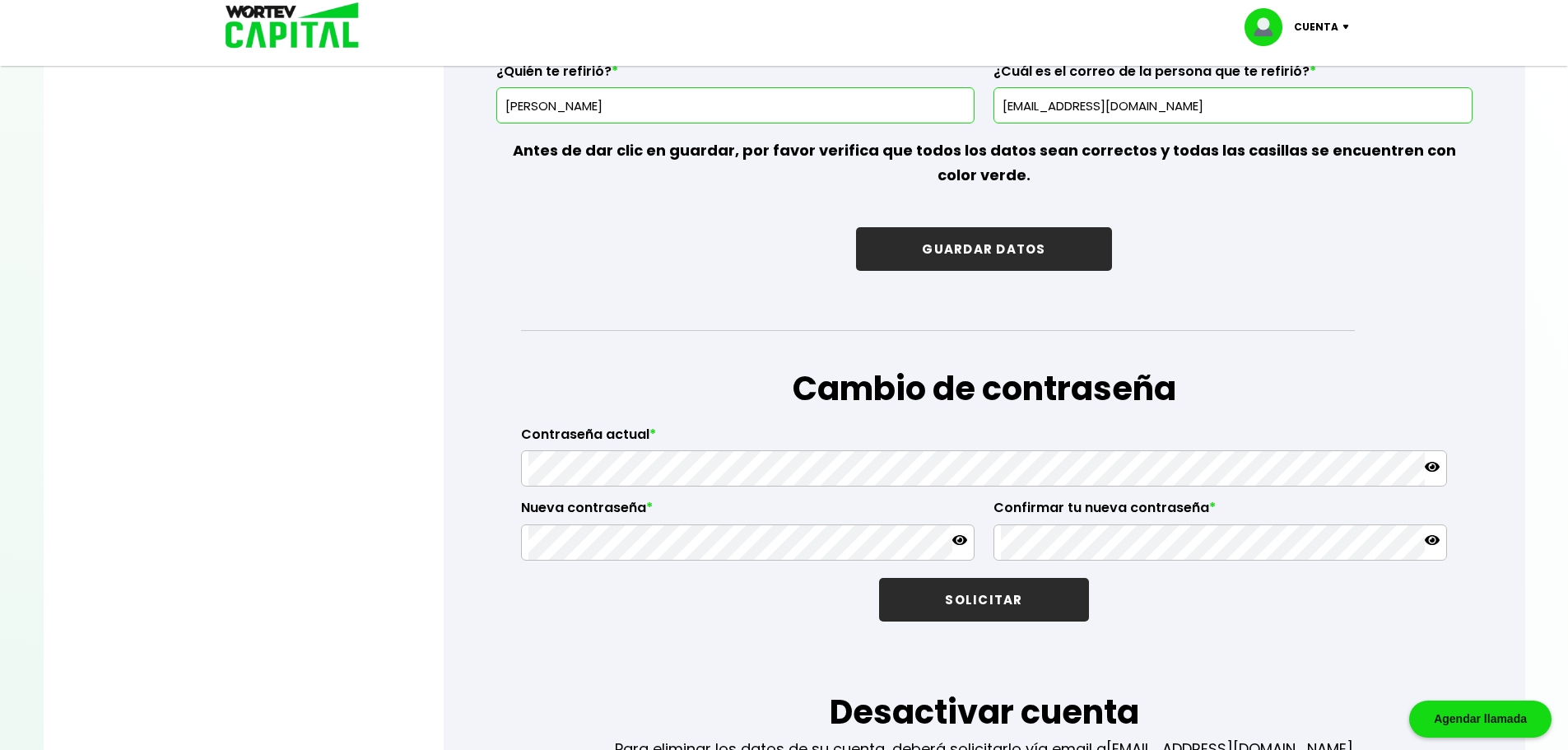
scroll to position [2544, 0]
drag, startPoint x: 1056, startPoint y: 248, endPoint x: 1553, endPoint y: 416, distance: 524.6
click at [1054, 246] on button "GUARDAR DATOS" at bounding box center [983, 248] width 255 height 44
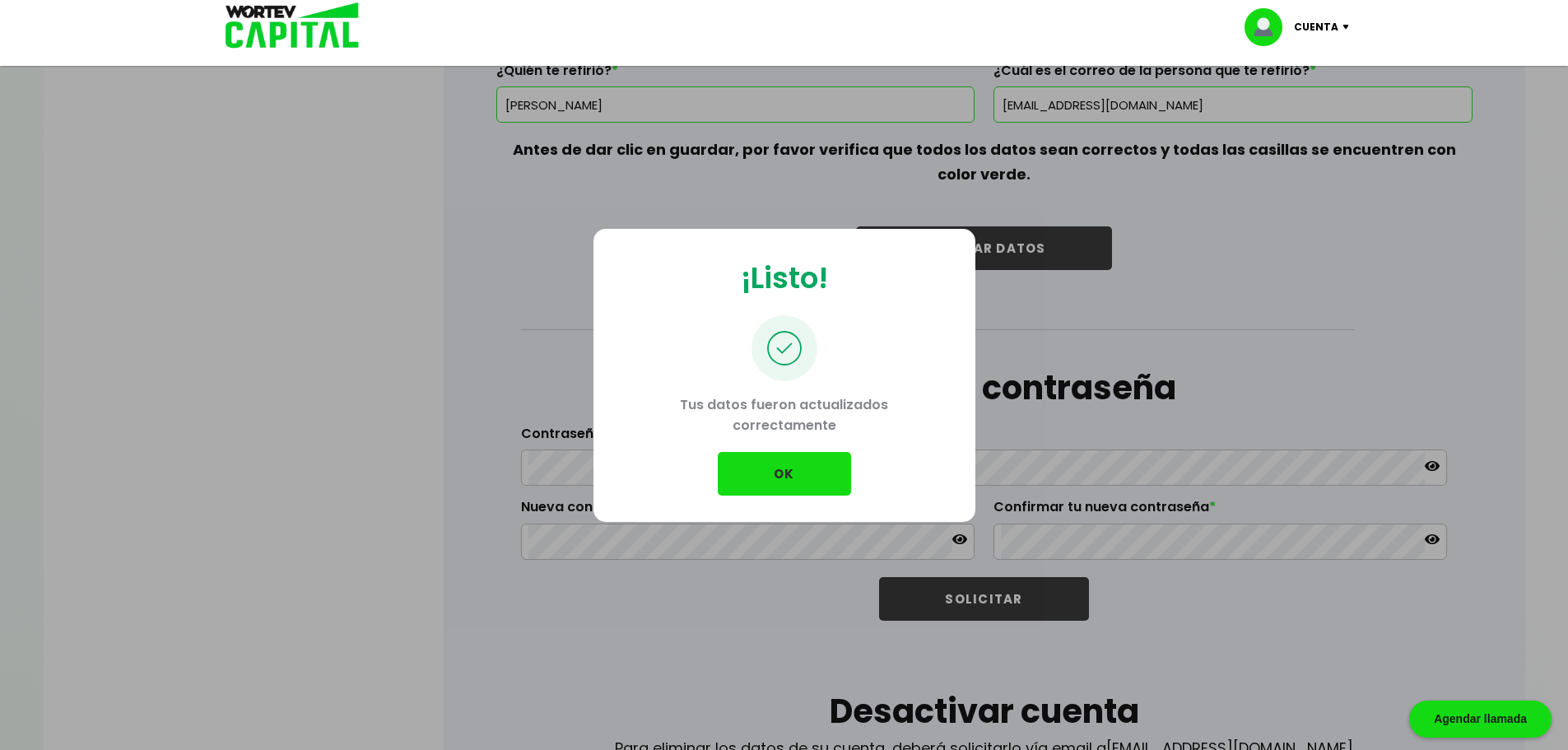
click at [800, 456] on button "OK" at bounding box center [784, 473] width 134 height 44
